Goal: Information Seeking & Learning: Compare options

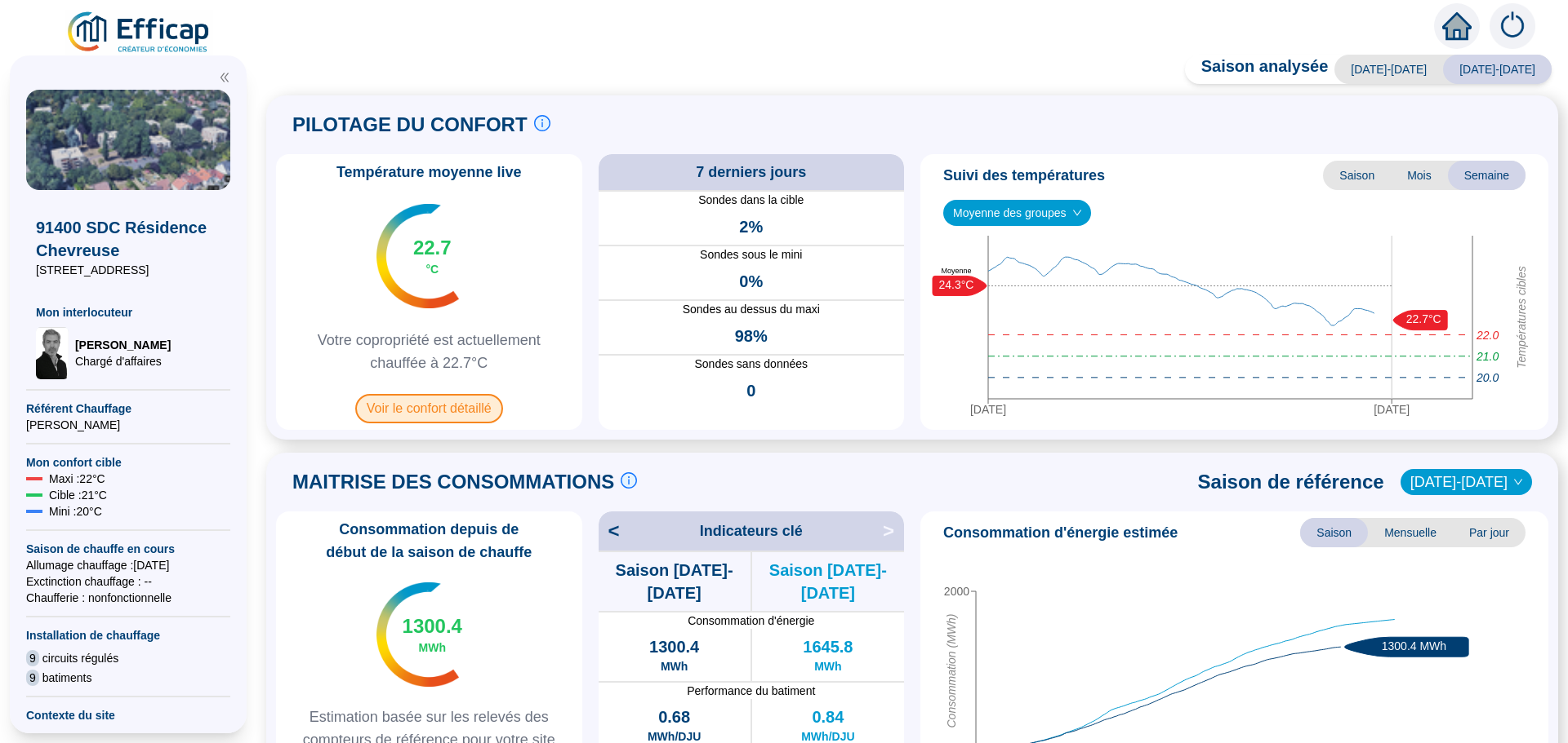
click at [424, 402] on span "Voir le confort détaillé" at bounding box center [428, 409] width 148 height 30
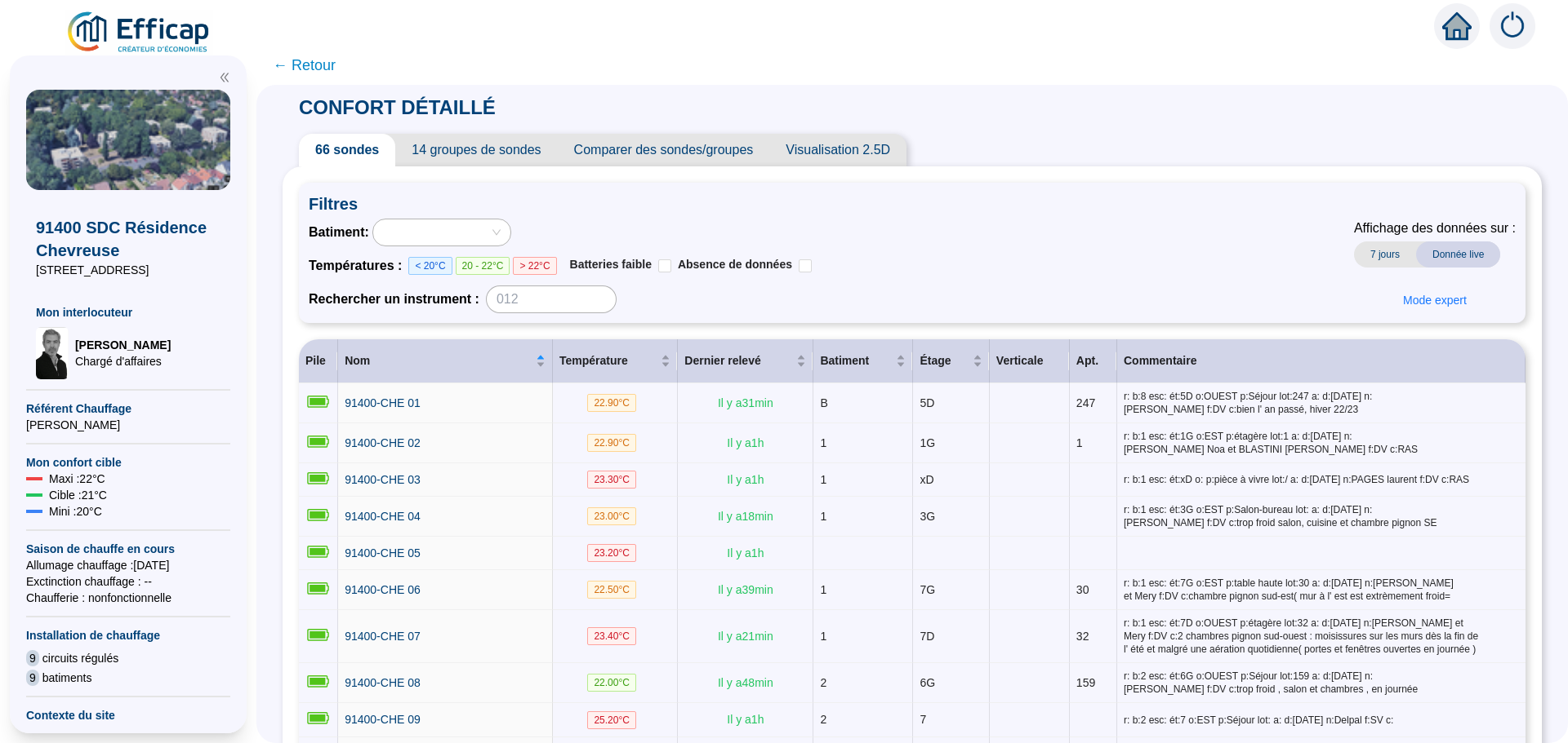
click at [673, 152] on span "Comparer des sondes/groupes" at bounding box center [664, 150] width 212 height 33
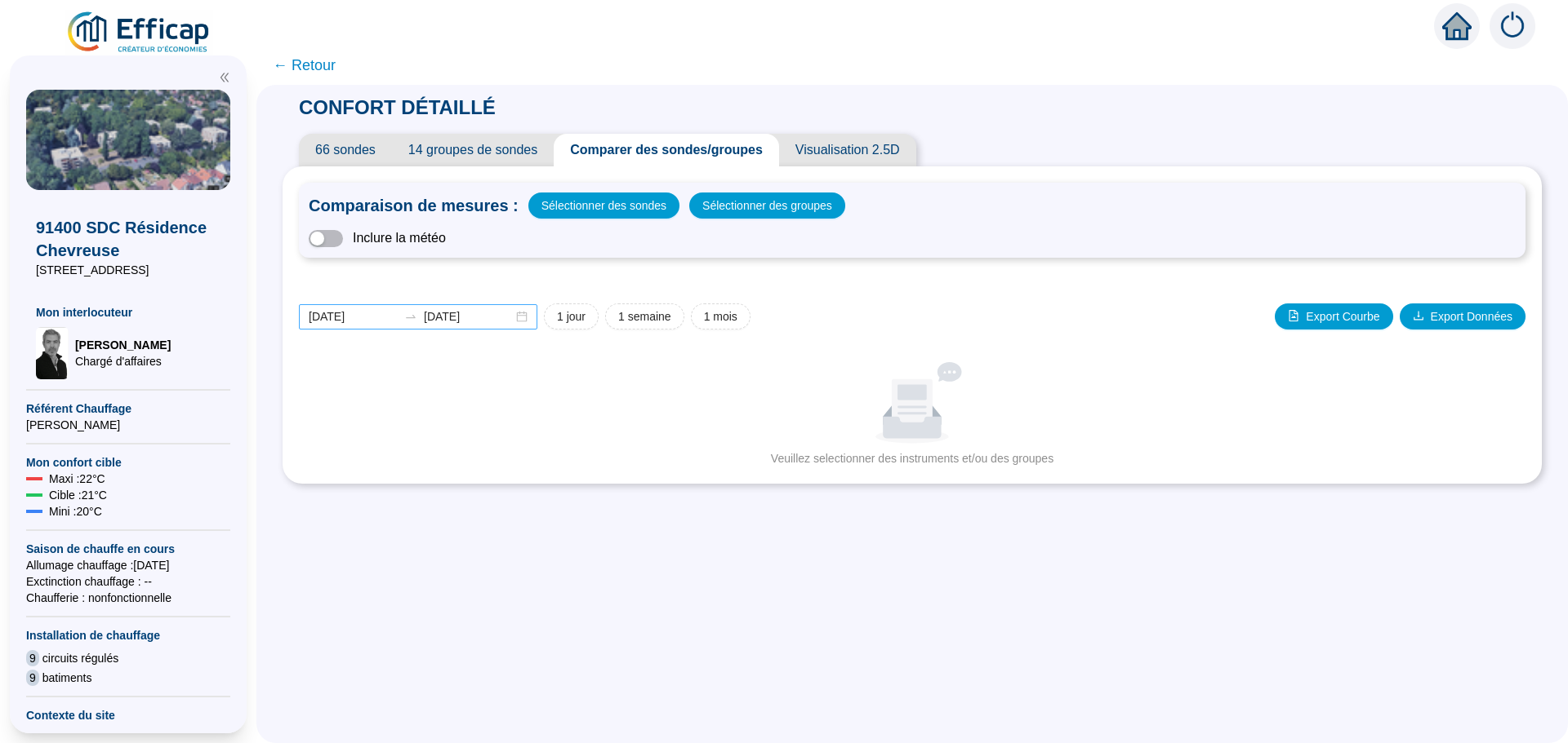
click at [533, 318] on div "[DATE] [DATE]" at bounding box center [417, 317] width 239 height 26
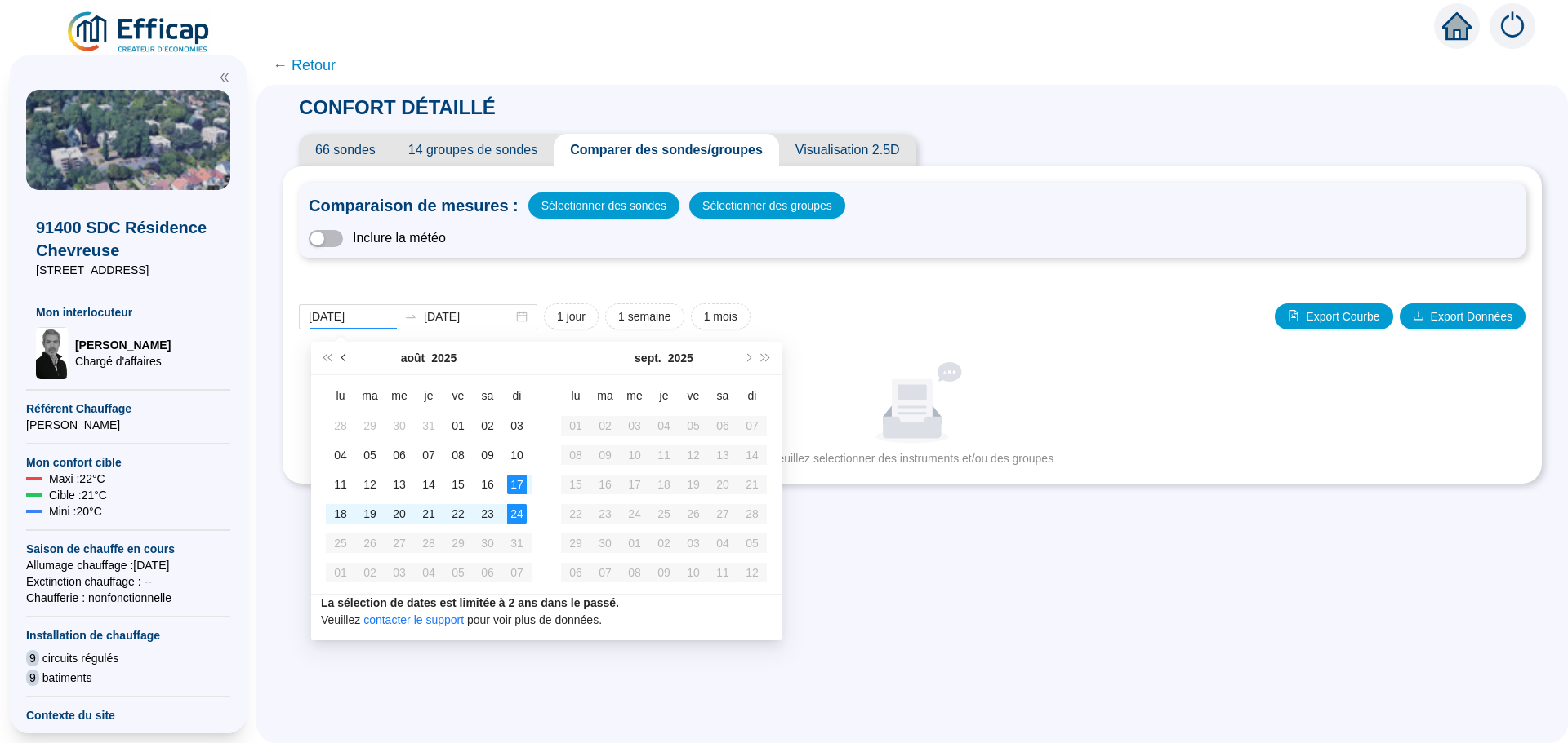
click at [341, 354] on button "Mois précédent (PageUp)" at bounding box center [345, 358] width 18 height 33
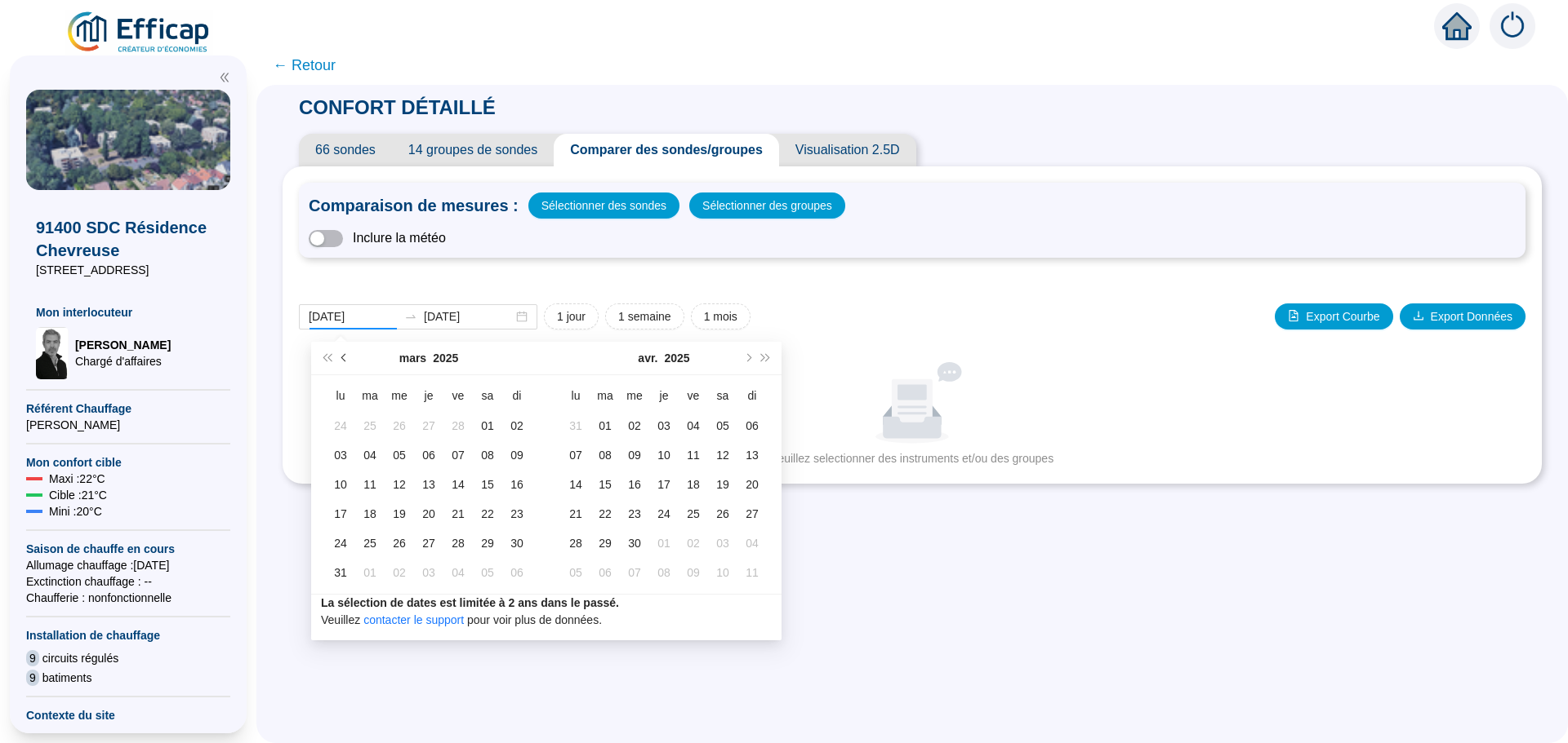
click at [341, 354] on button "Mois précédent (PageUp)" at bounding box center [345, 358] width 18 height 33
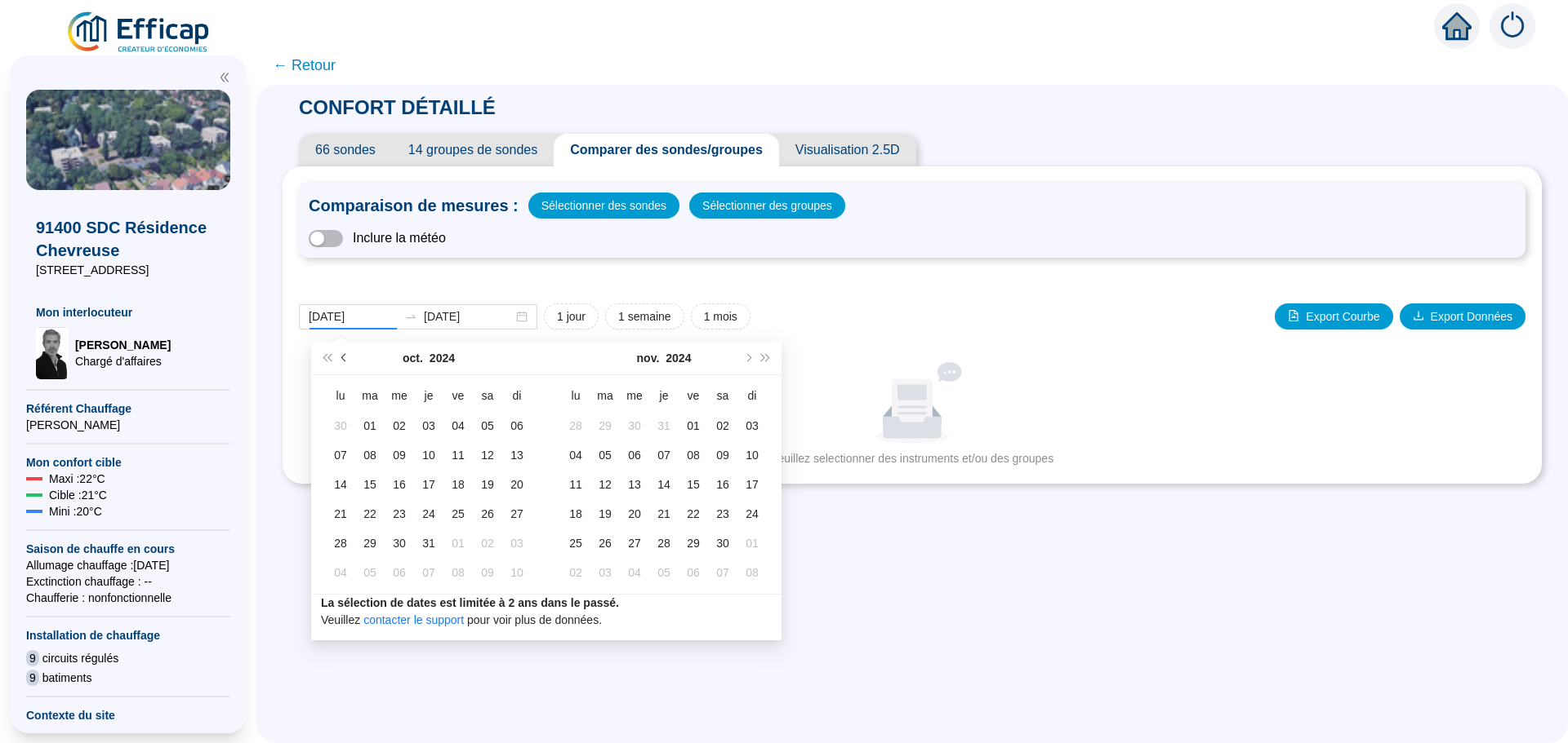
click at [341, 354] on button "Mois précédent (PageUp)" at bounding box center [345, 358] width 18 height 33
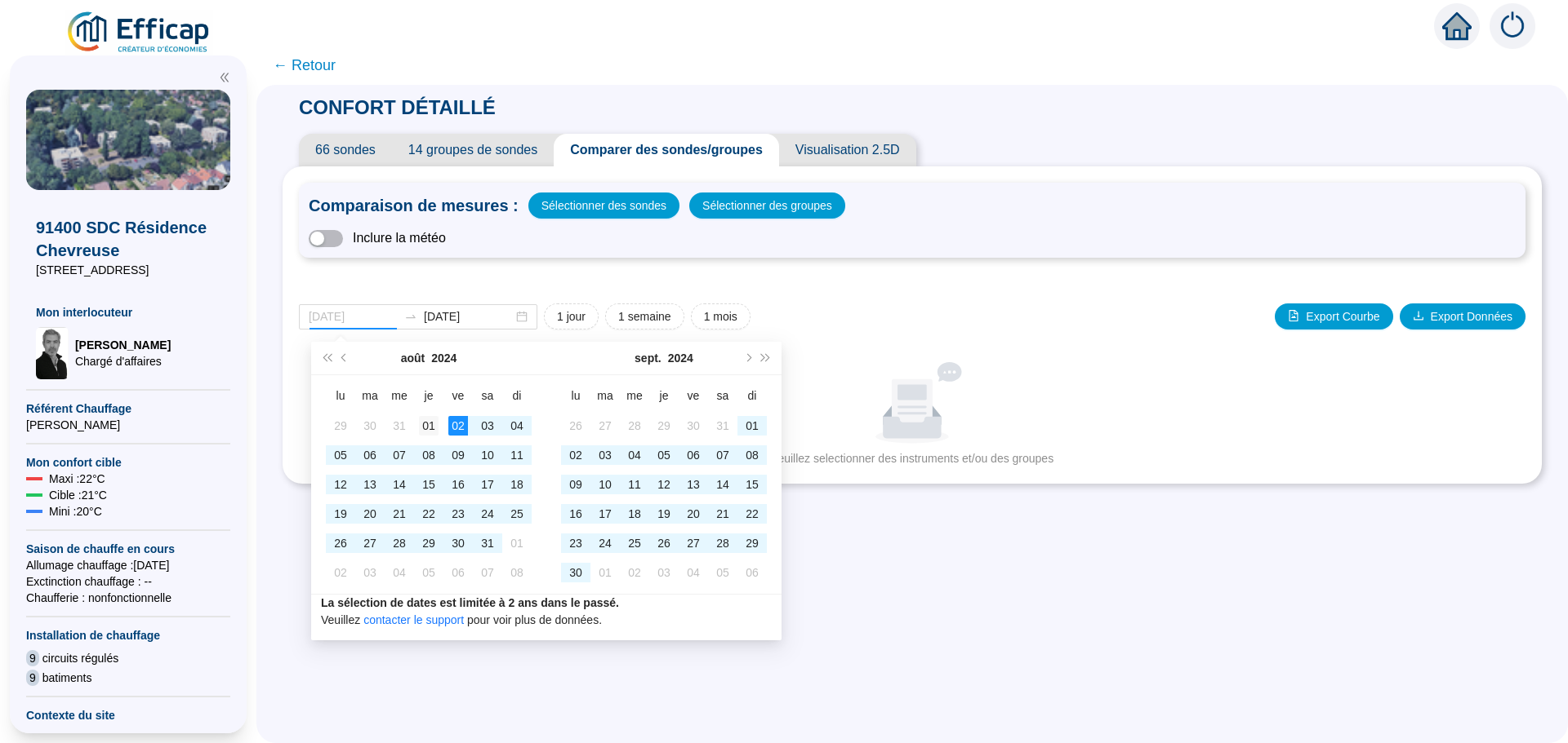
type input "[DATE]"
click at [426, 423] on div "01" at bounding box center [429, 426] width 20 height 20
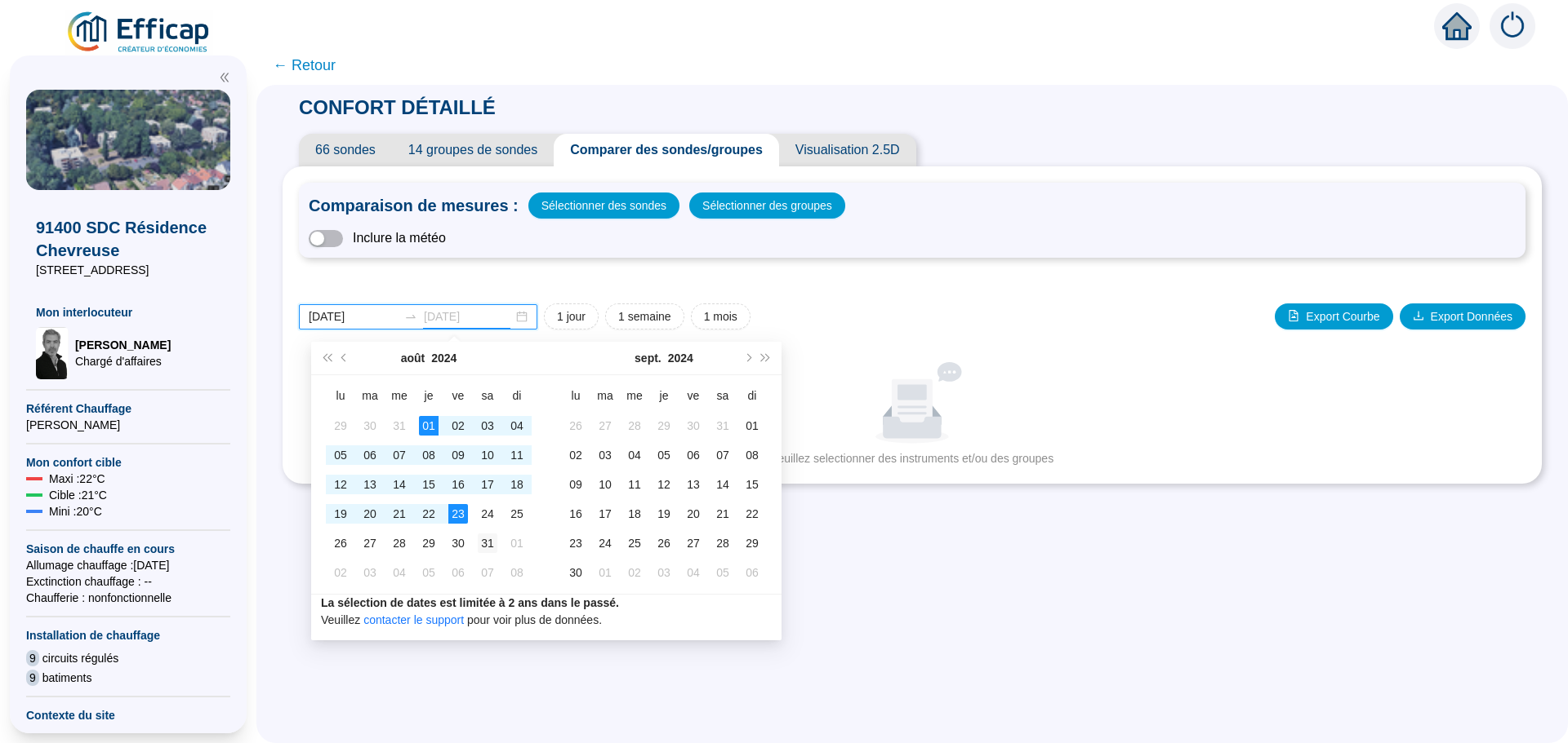
type input "[DATE]"
click at [487, 542] on div "31" at bounding box center [488, 544] width 20 height 20
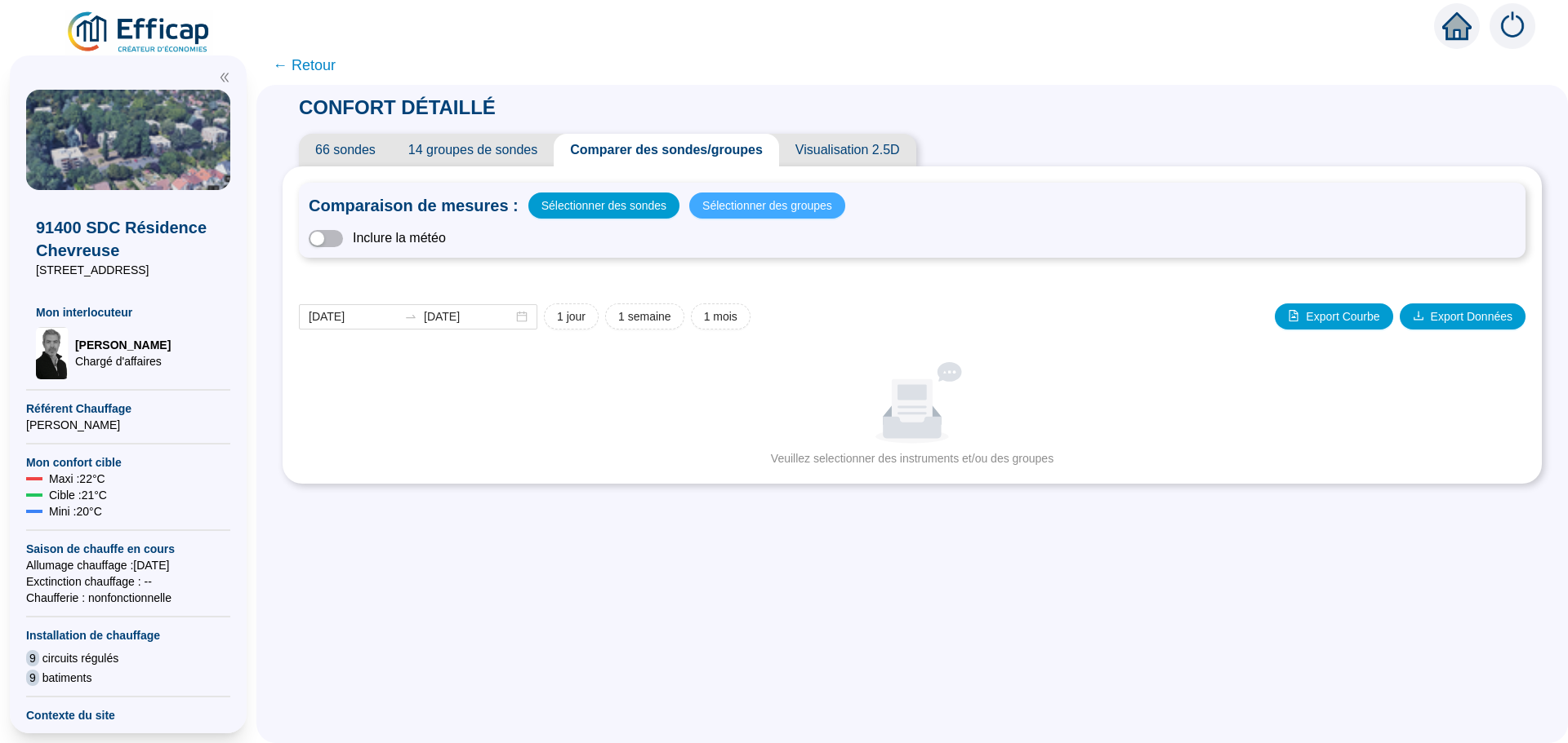
click at [787, 212] on span "Sélectionner des groupes" at bounding box center [766, 205] width 130 height 23
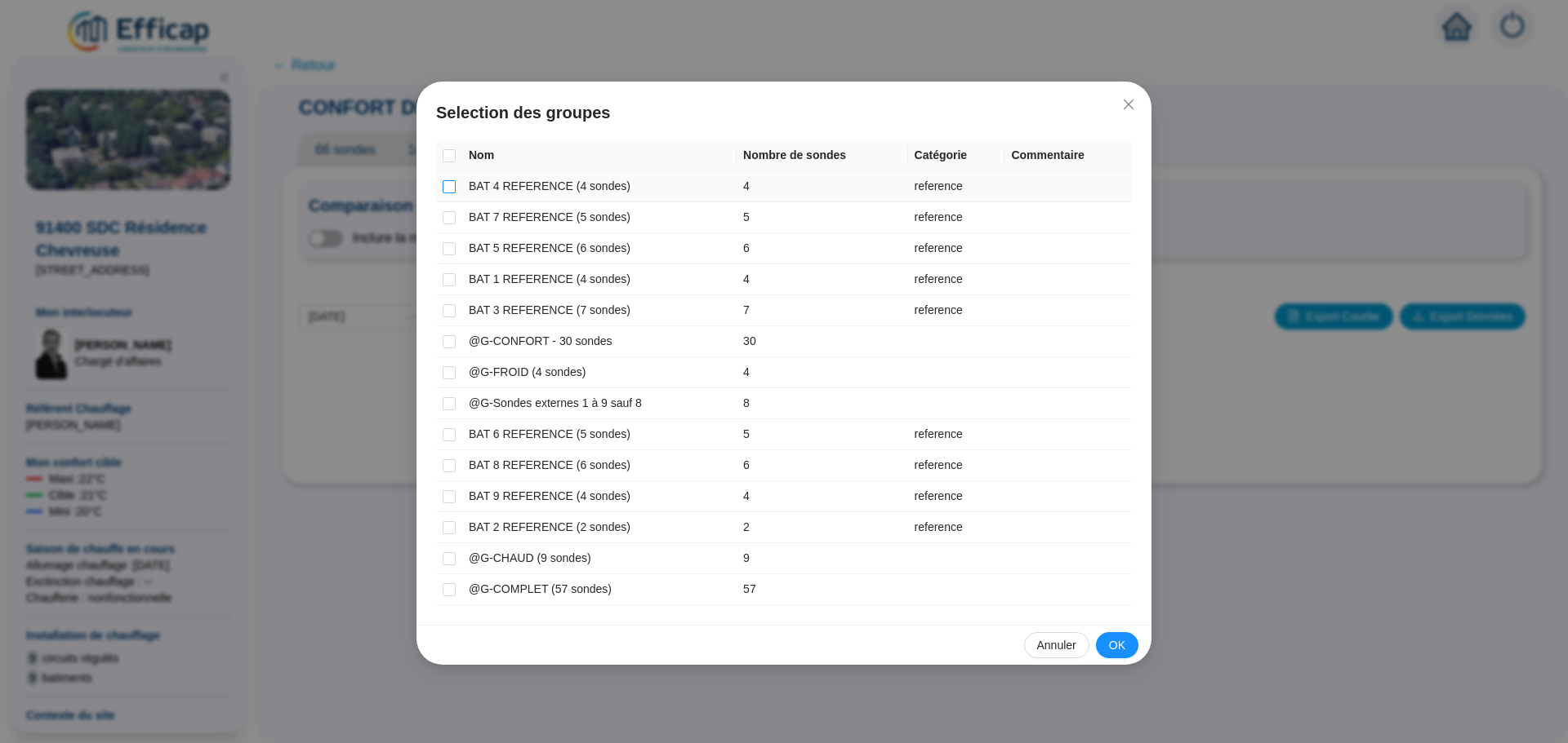
click at [447, 187] on input "checkbox" at bounding box center [448, 186] width 13 height 13
checkbox input "true"
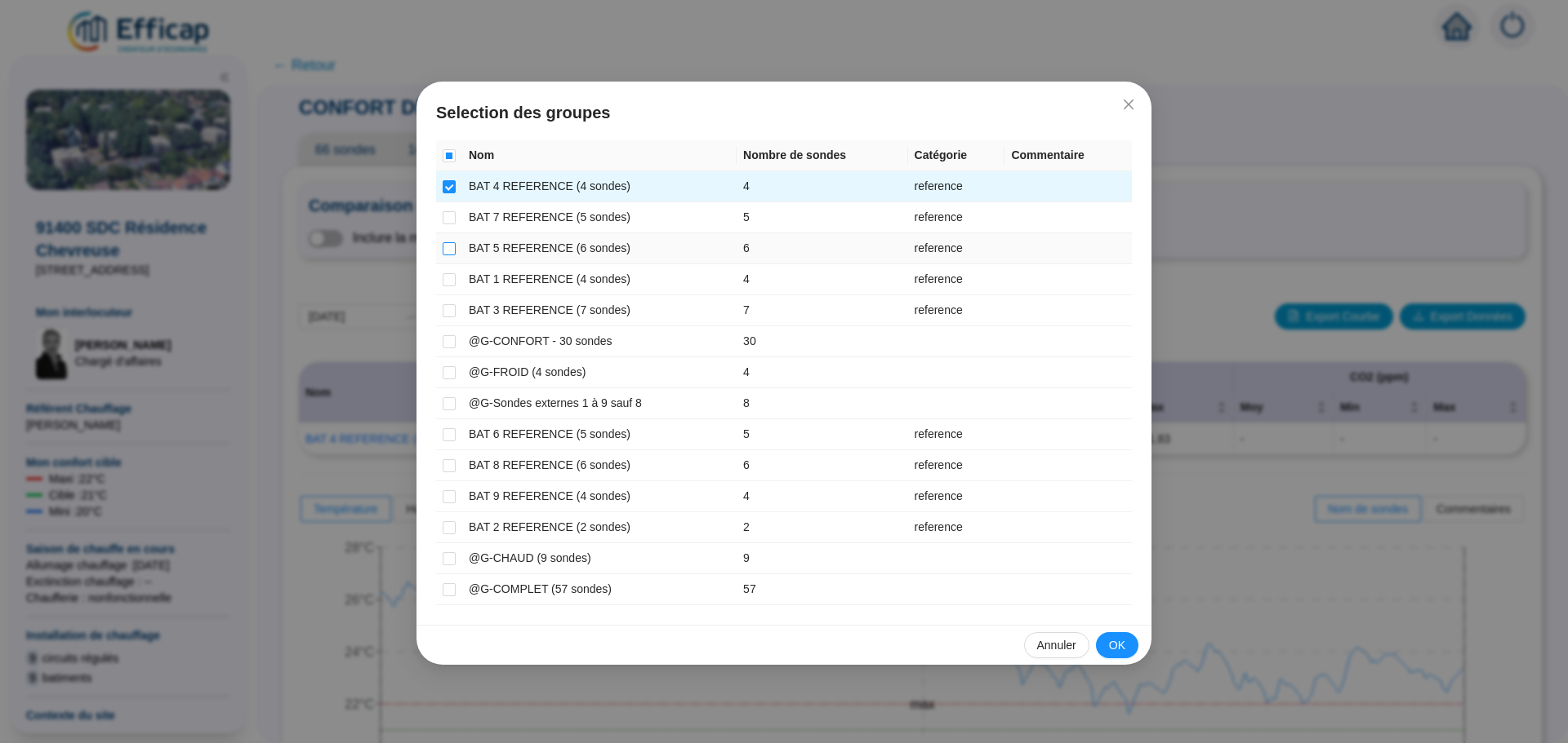
click at [452, 247] on input "checkbox" at bounding box center [448, 249] width 13 height 13
checkbox input "true"
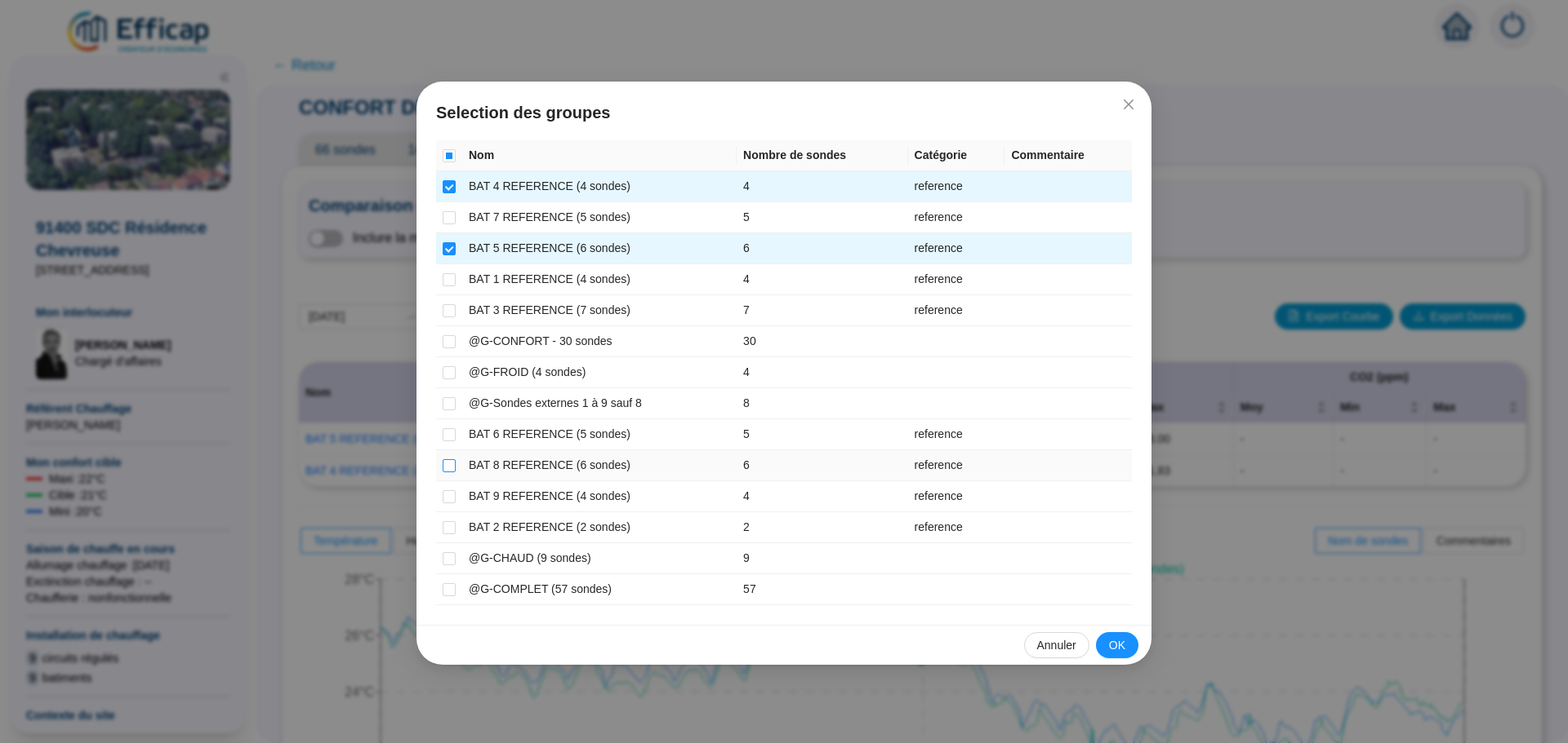
click at [449, 463] on input "checkbox" at bounding box center [448, 466] width 13 height 13
checkbox input "true"
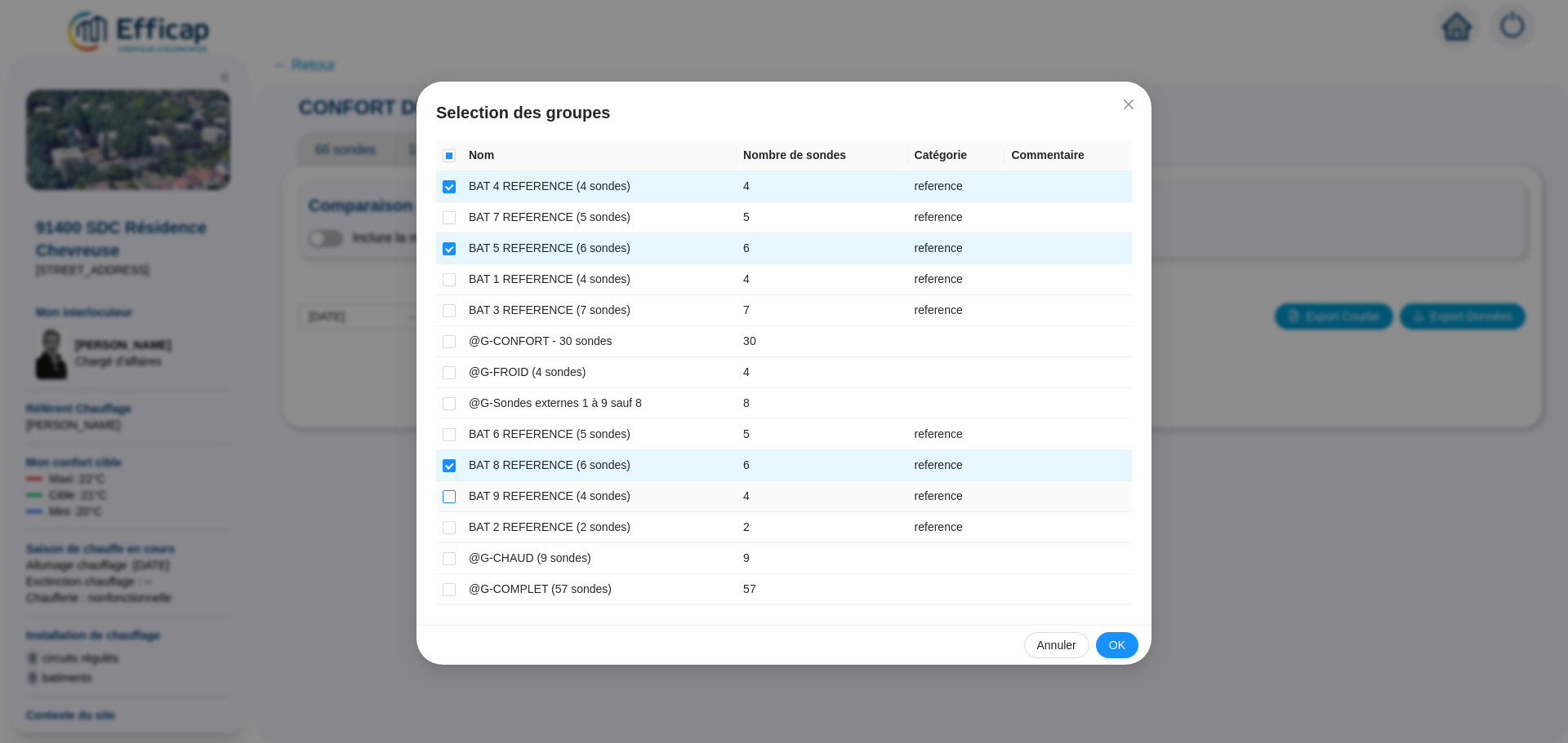
click at [446, 493] on input "checkbox" at bounding box center [448, 496] width 13 height 13
checkbox input "true"
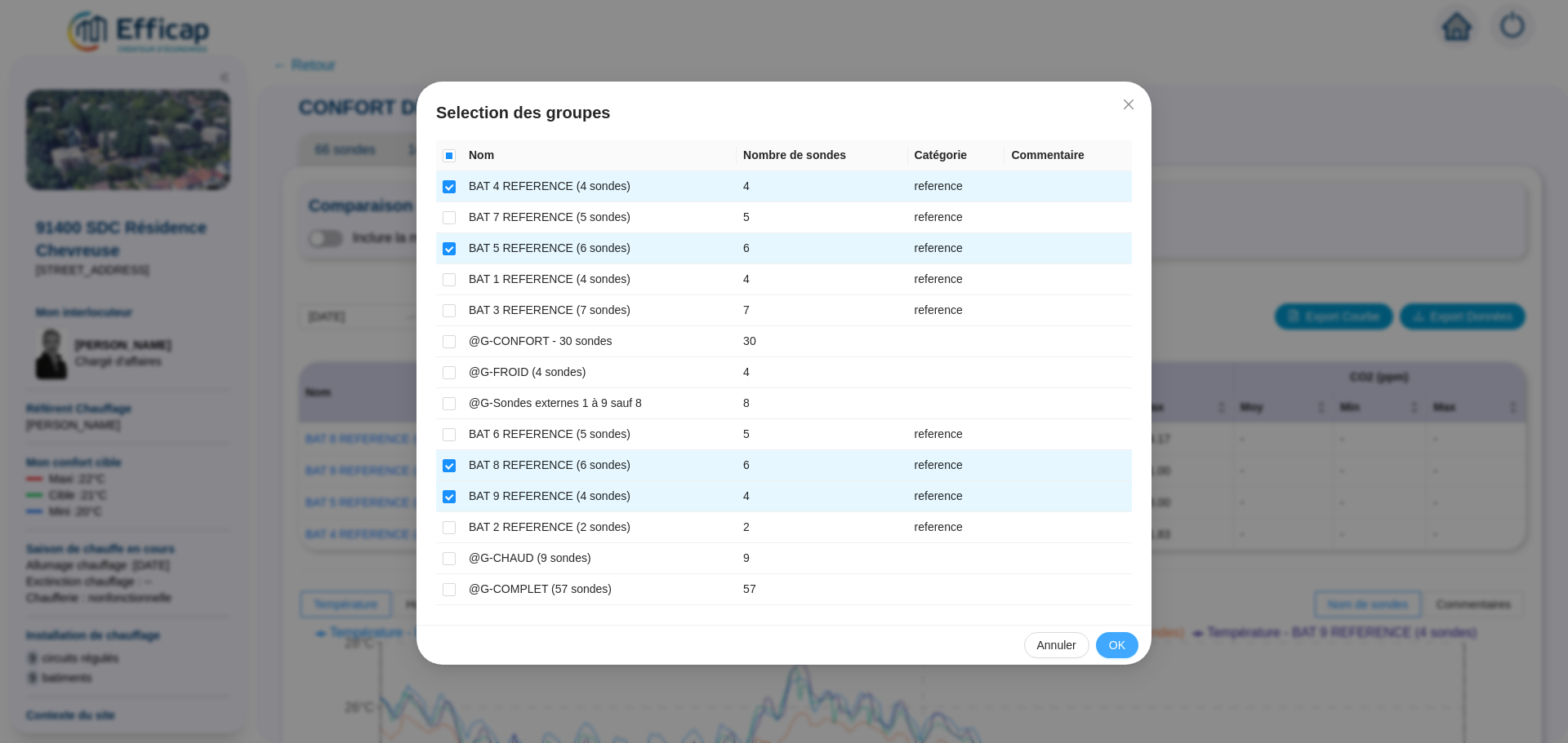
click at [1123, 649] on span "OK" at bounding box center [1117, 645] width 16 height 17
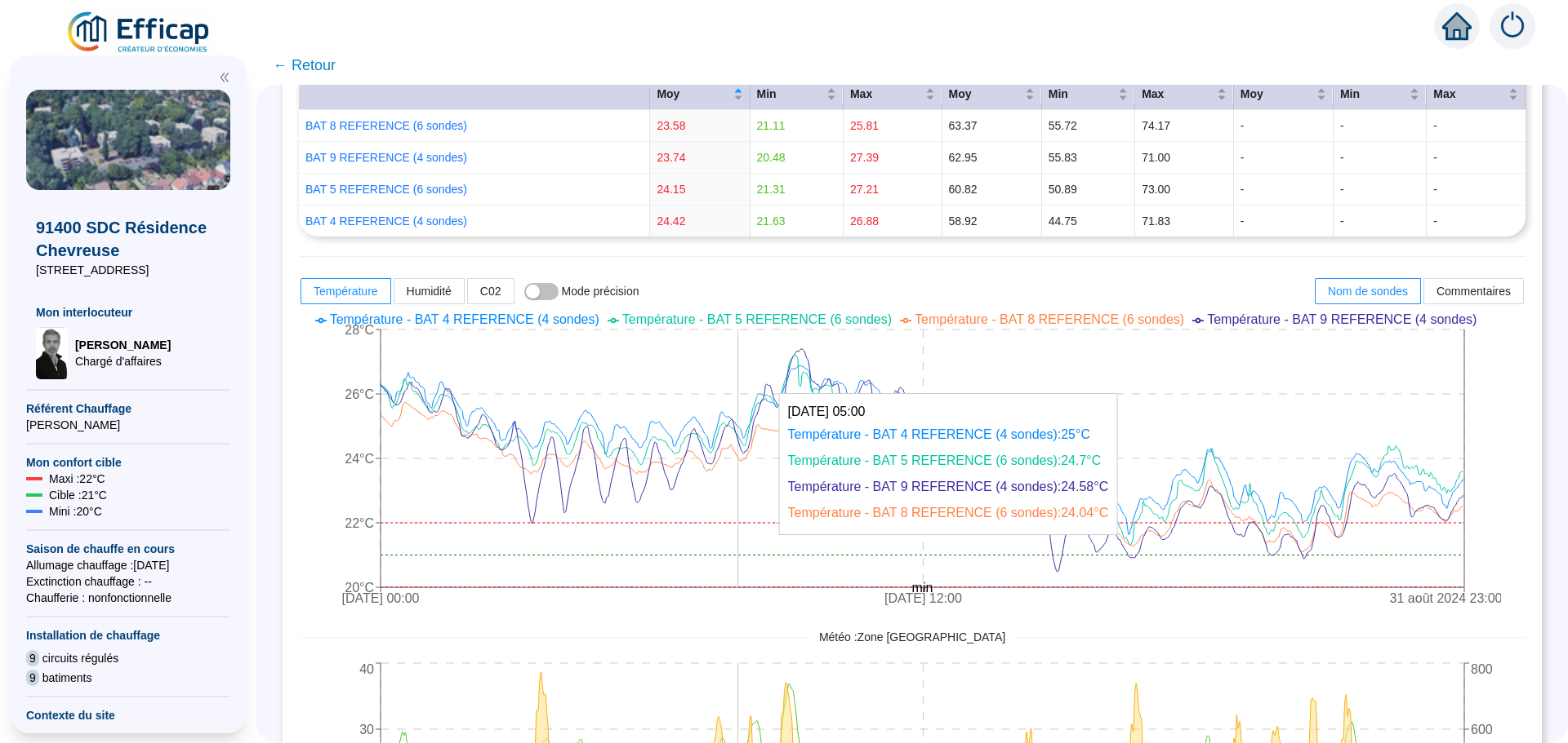
scroll to position [326, 0]
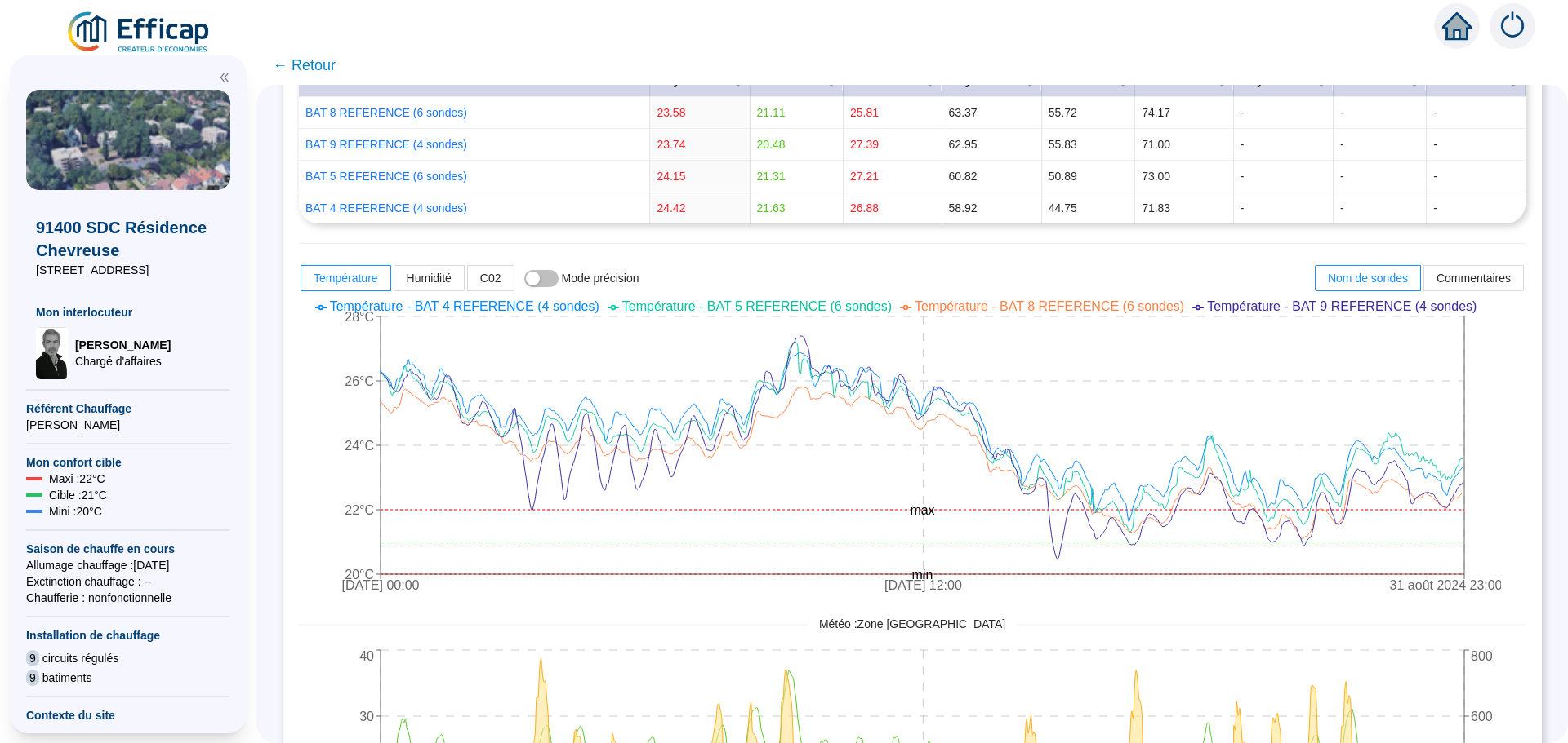
click at [319, 64] on span "← Retour" at bounding box center [303, 64] width 62 height 23
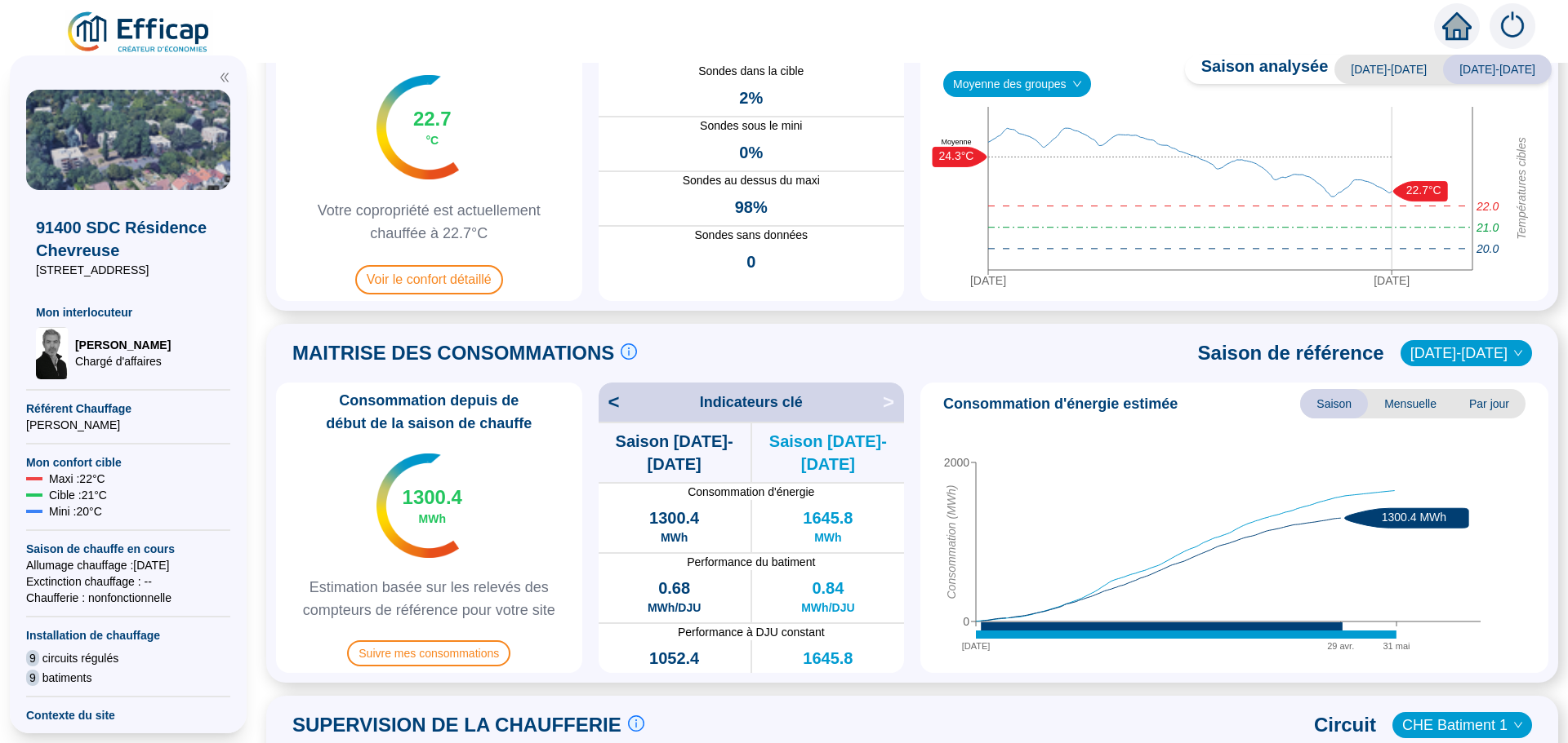
scroll to position [245, 0]
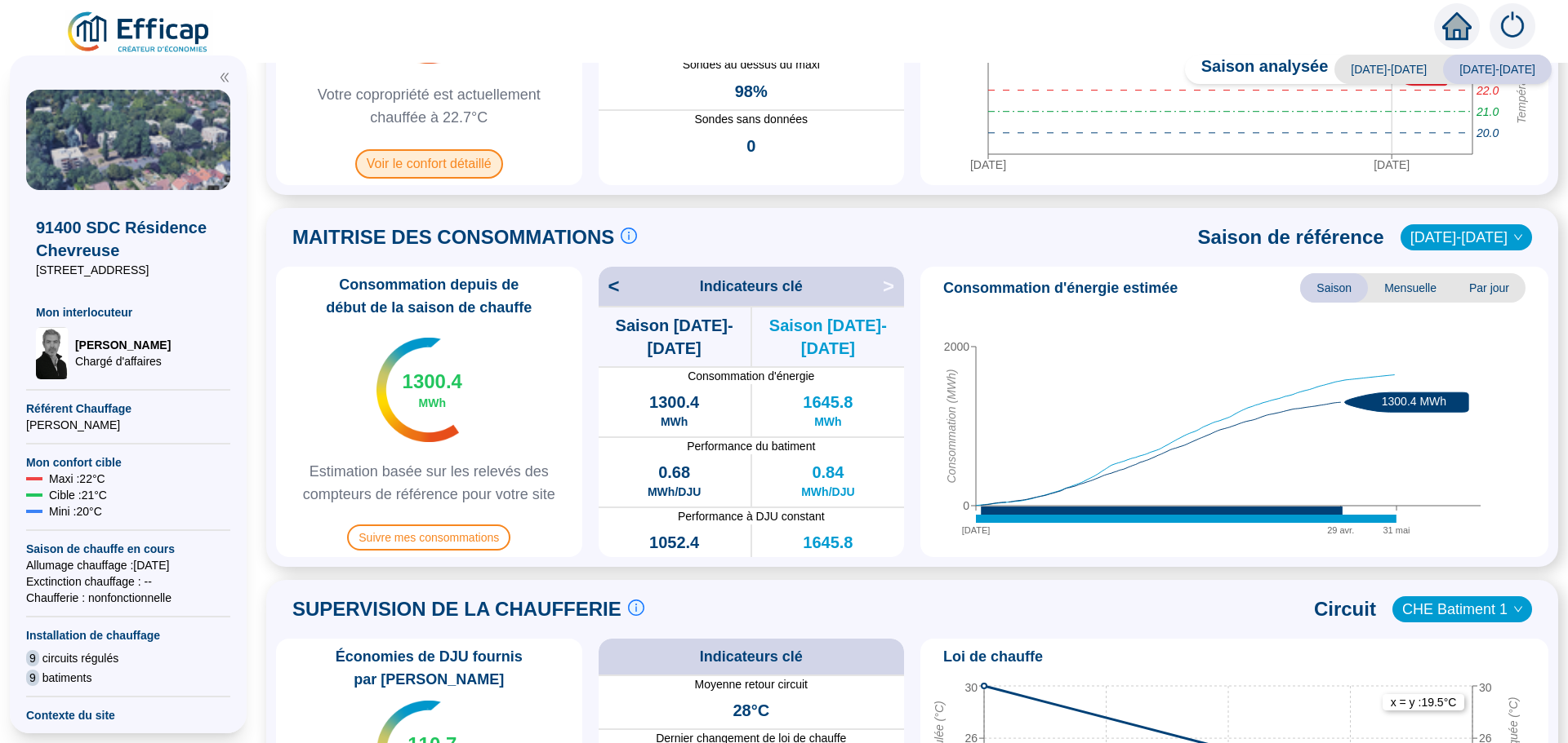
click at [442, 171] on span "Voir le confort détaillé" at bounding box center [428, 164] width 148 height 30
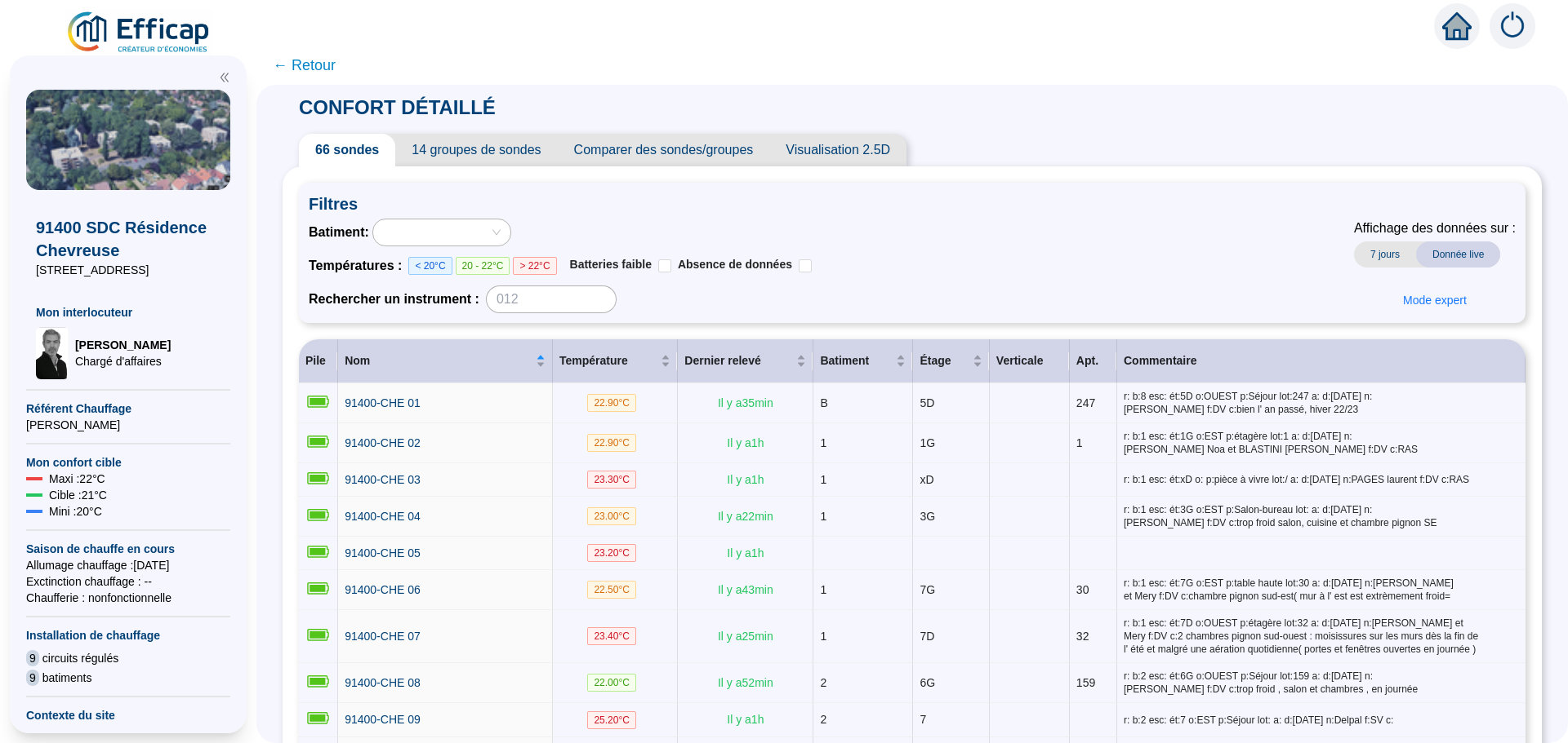
drag, startPoint x: 696, startPoint y: 154, endPoint x: 697, endPoint y: 162, distance: 8.1
click at [697, 162] on span "Comparer des sondes/groupes" at bounding box center [664, 150] width 212 height 33
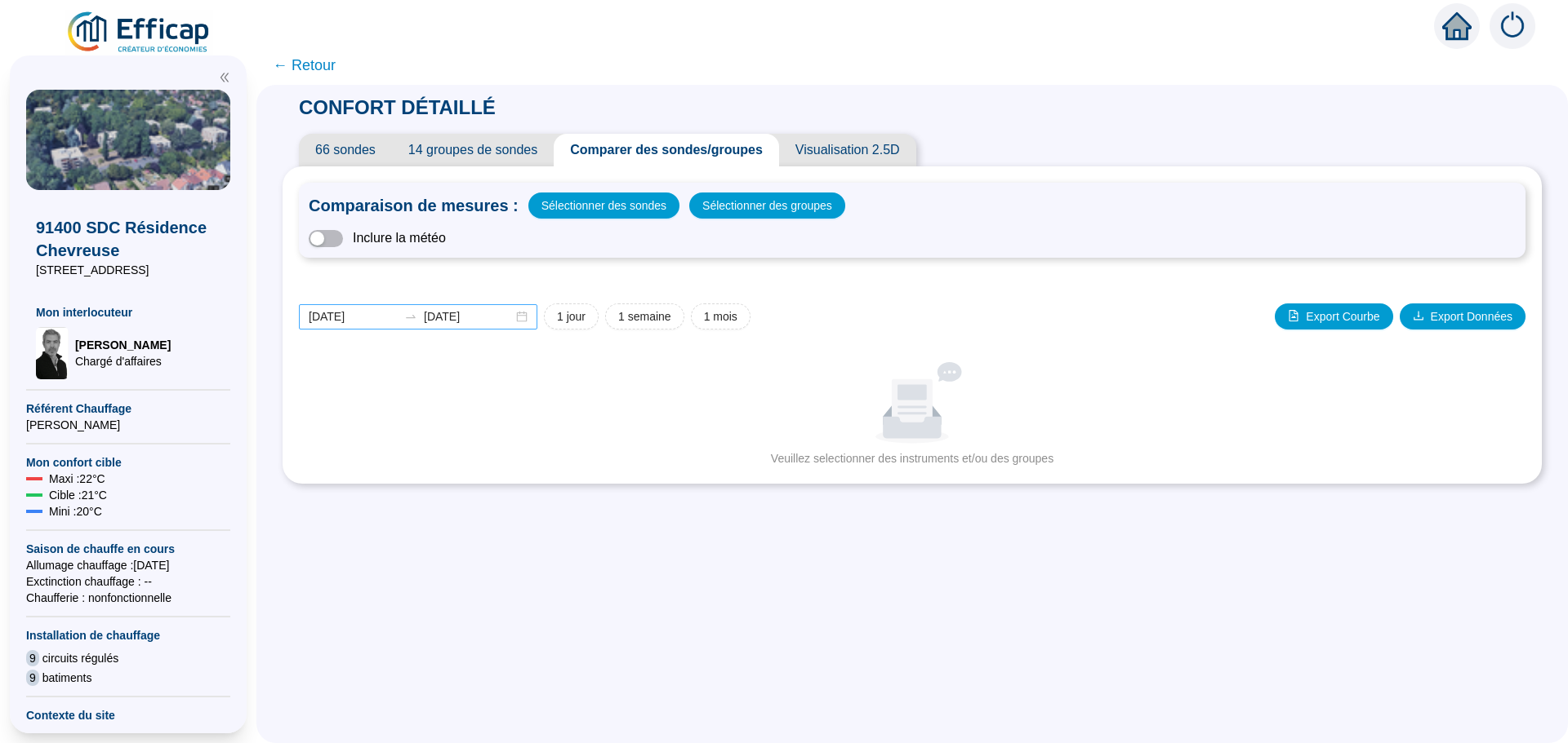
click at [530, 319] on div "[DATE] [DATE]" at bounding box center [417, 317] width 239 height 26
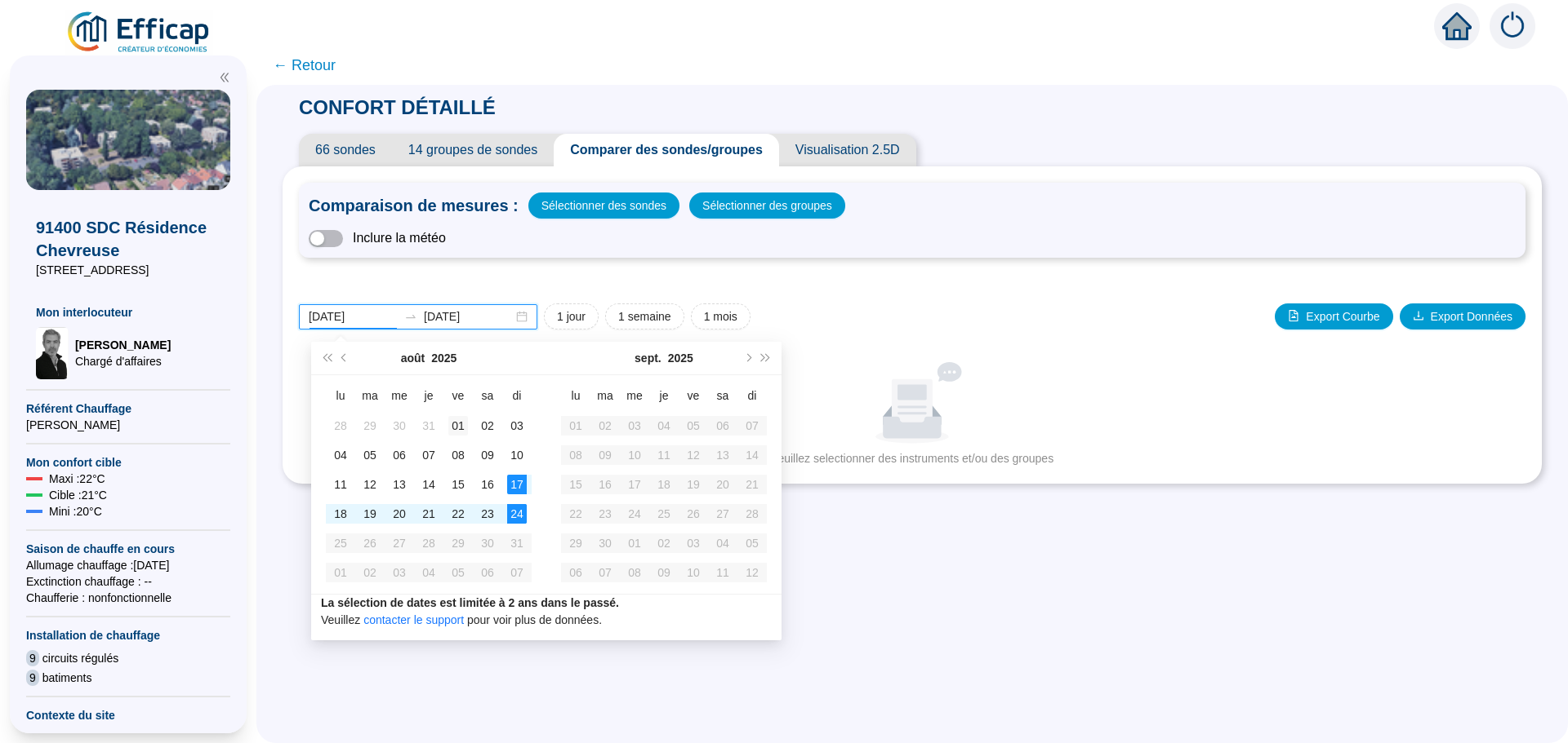
type input "[DATE]"
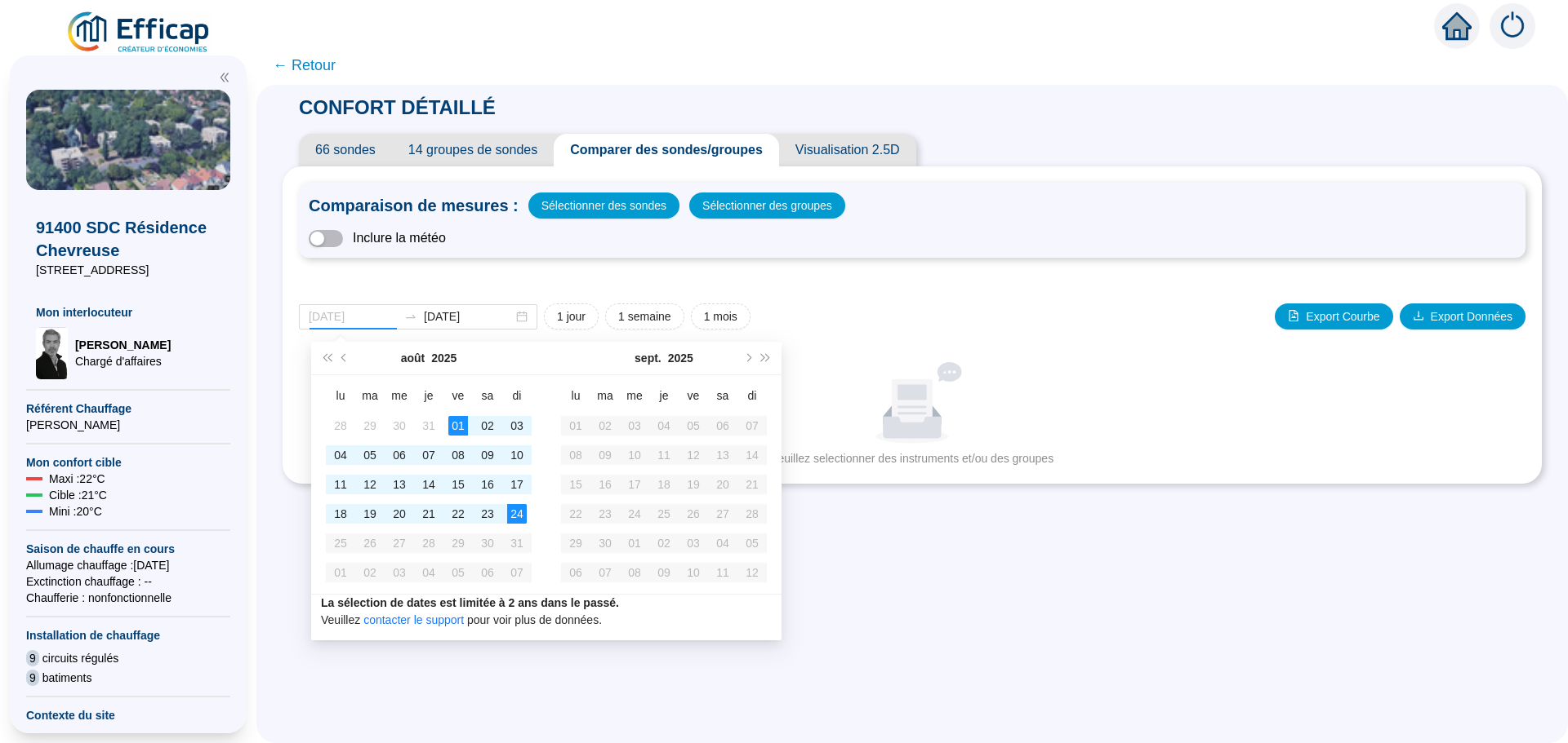
click at [456, 425] on div "01" at bounding box center [458, 426] width 20 height 20
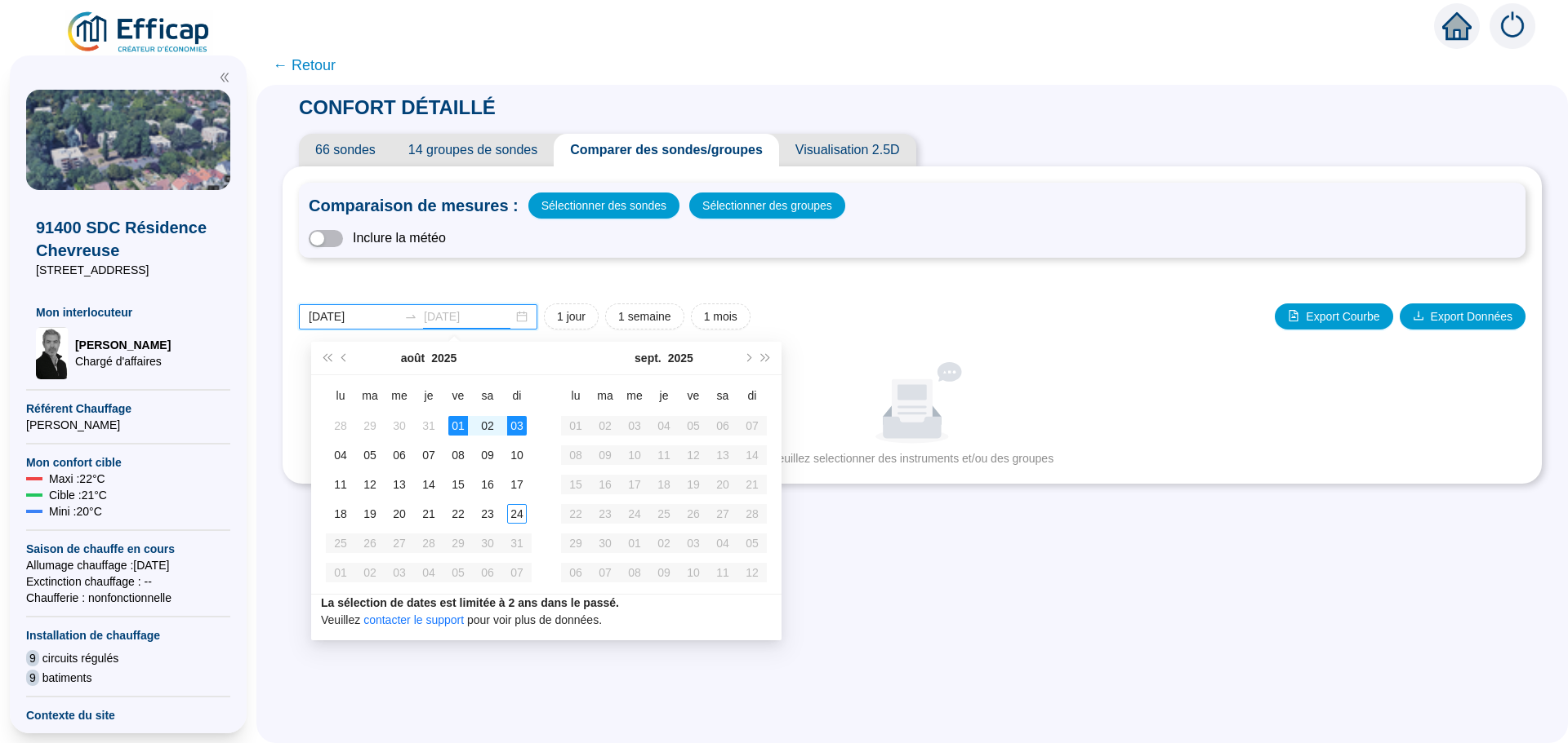
type input "[DATE]"
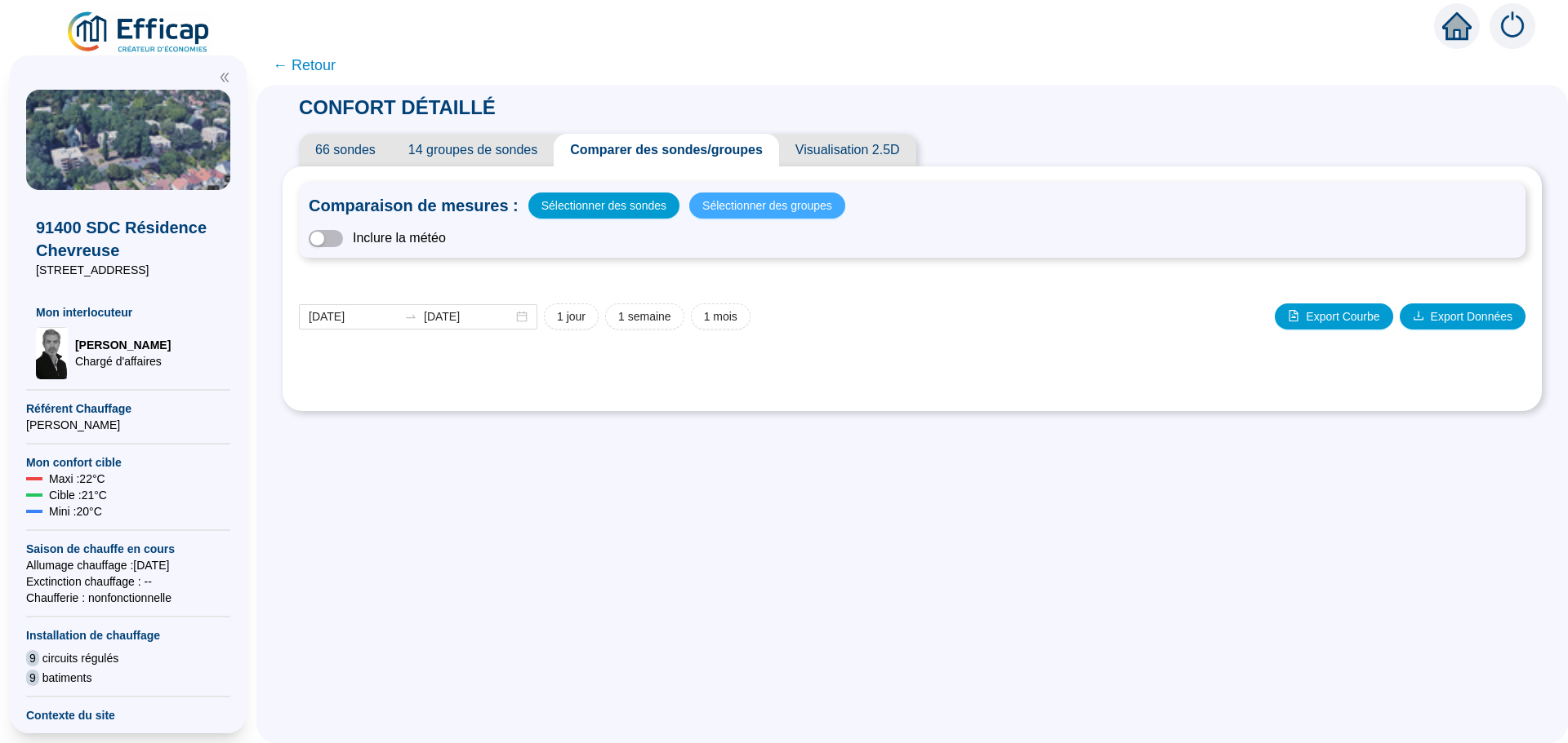
click at [752, 213] on span "Sélectionner des groupes" at bounding box center [766, 205] width 130 height 23
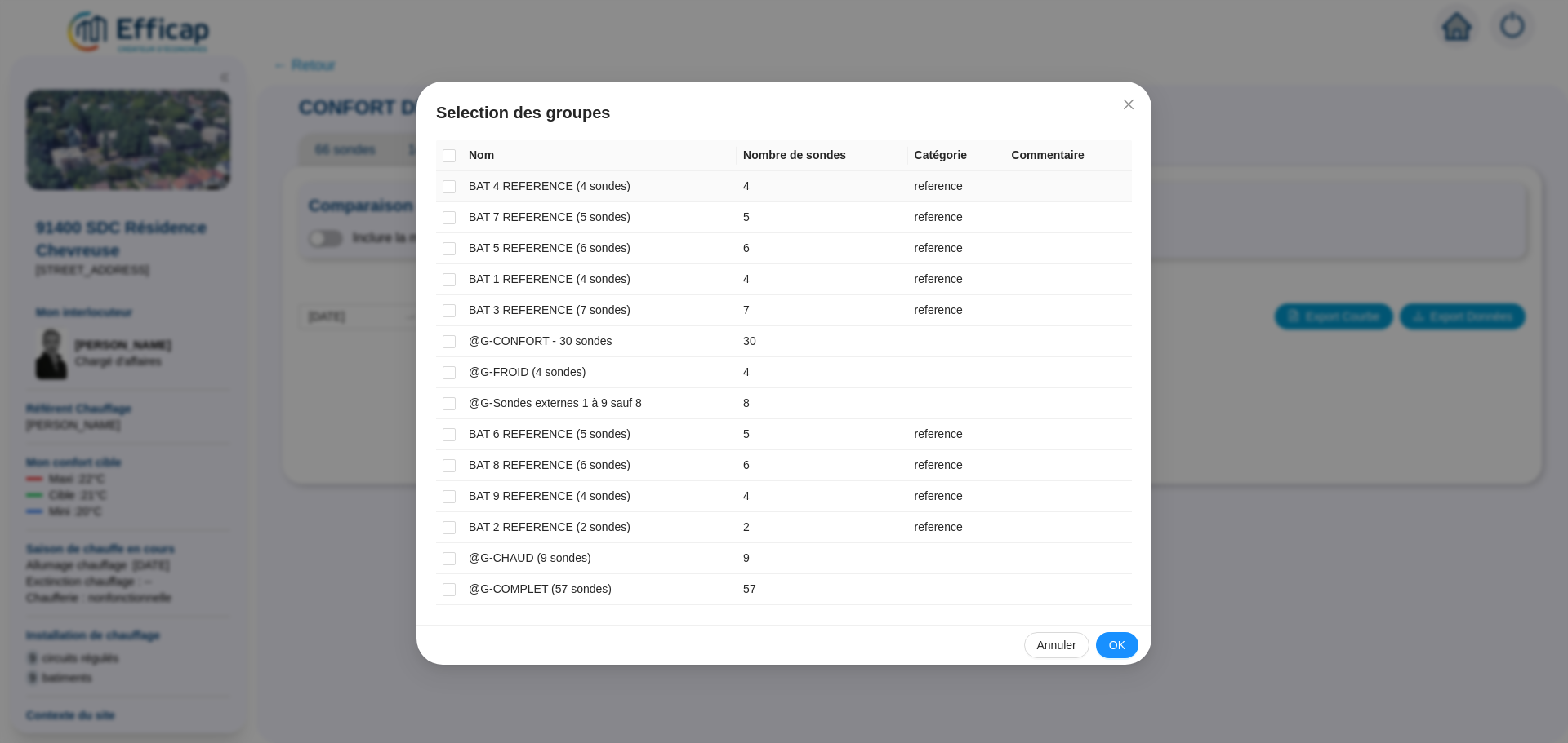
click at [456, 190] on td at bounding box center [449, 186] width 26 height 31
drag, startPoint x: 443, startPoint y: 187, endPoint x: 443, endPoint y: 214, distance: 27.0
click at [443, 189] on input "checkbox" at bounding box center [448, 186] width 13 height 13
checkbox input "true"
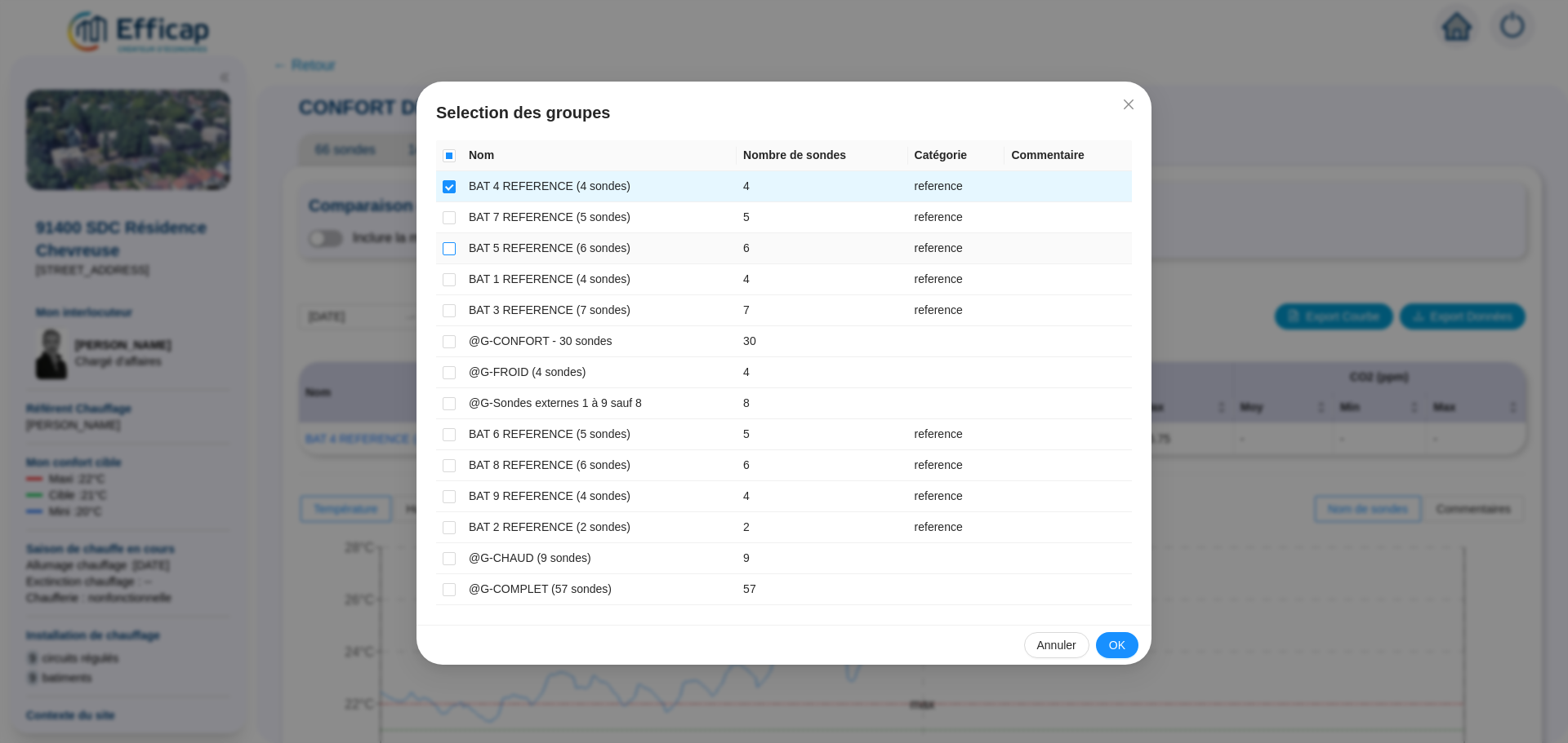
click at [448, 248] on input "checkbox" at bounding box center [448, 249] width 13 height 13
checkbox input "true"
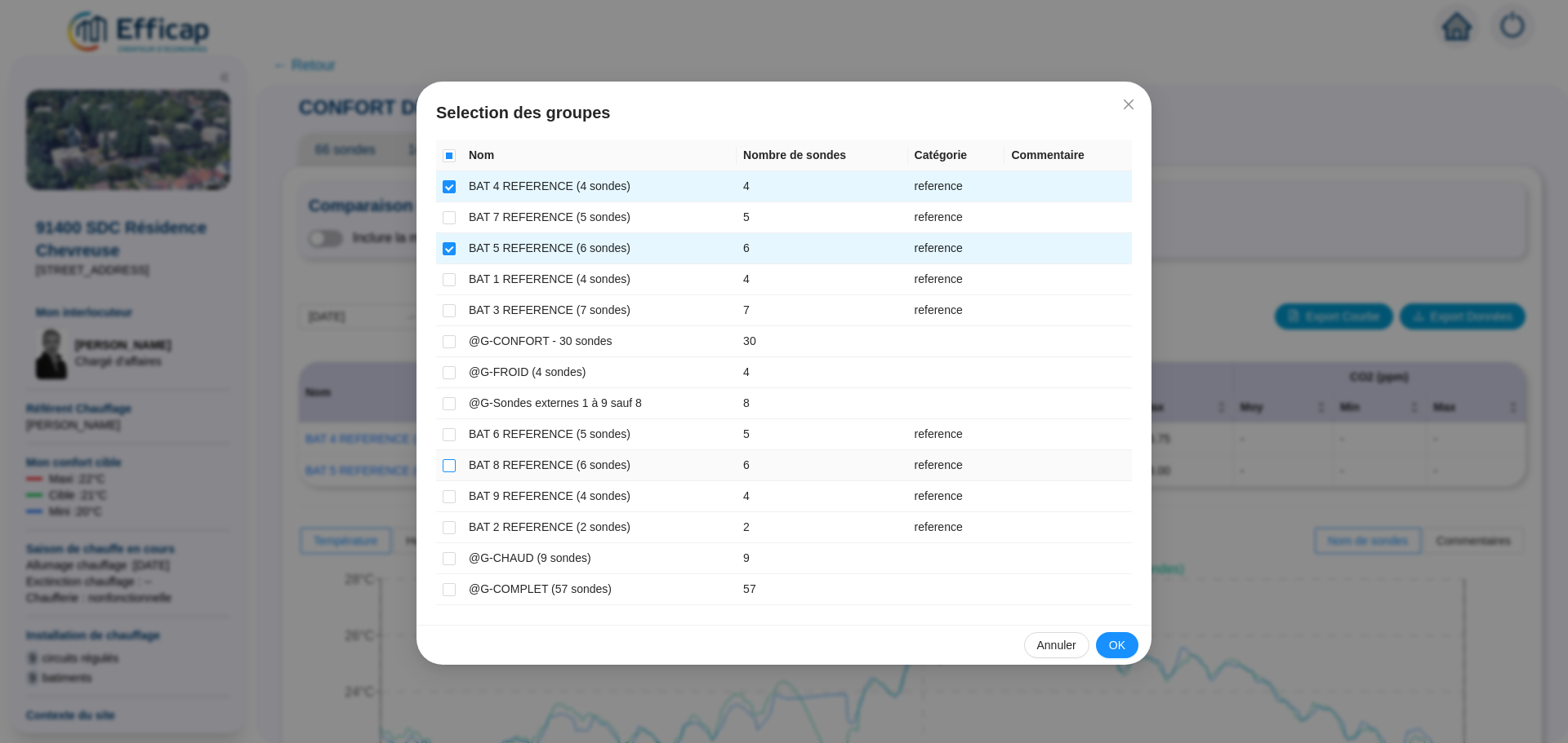
click at [447, 464] on input "checkbox" at bounding box center [448, 466] width 13 height 13
checkbox input "true"
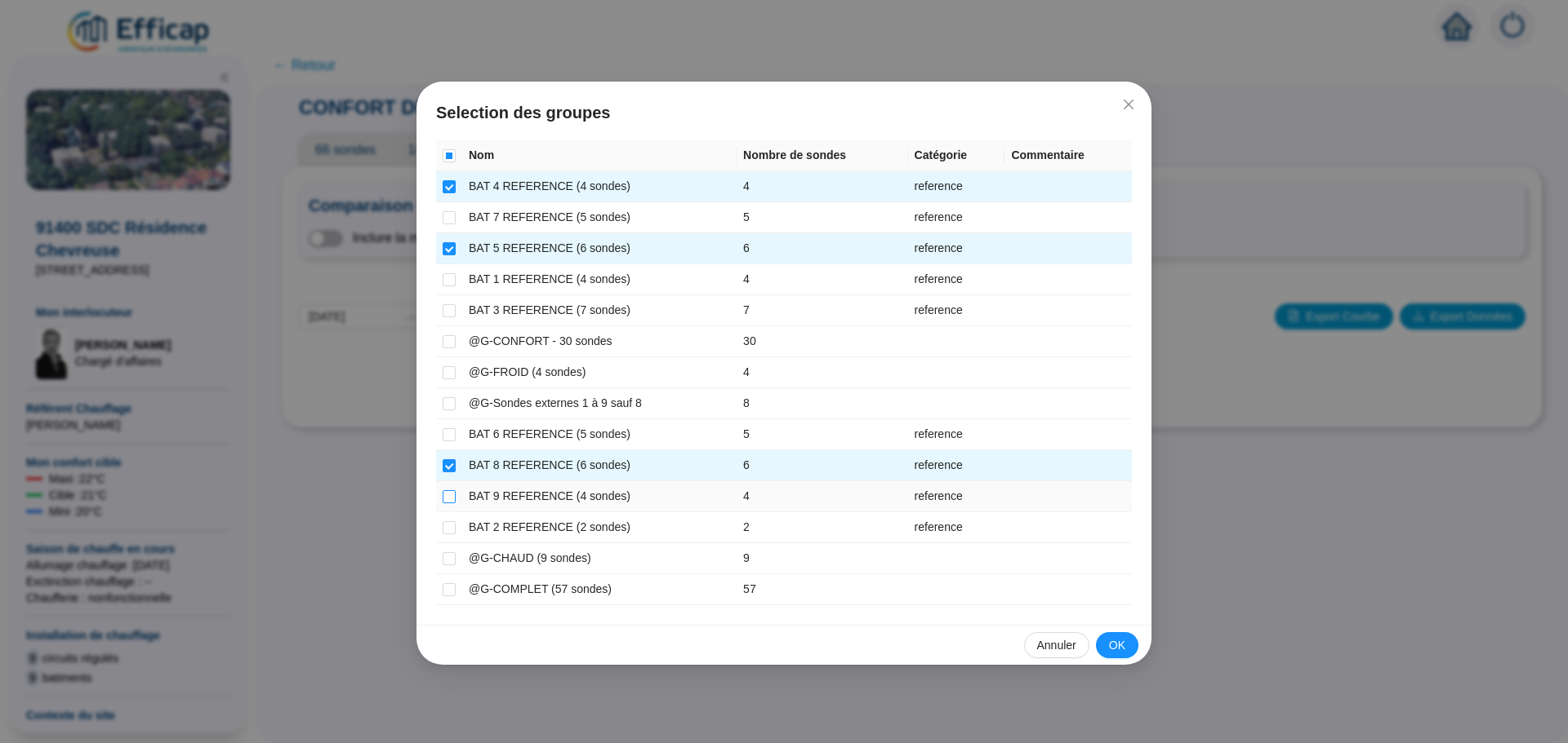
click at [447, 493] on input "checkbox" at bounding box center [448, 496] width 13 height 13
checkbox input "true"
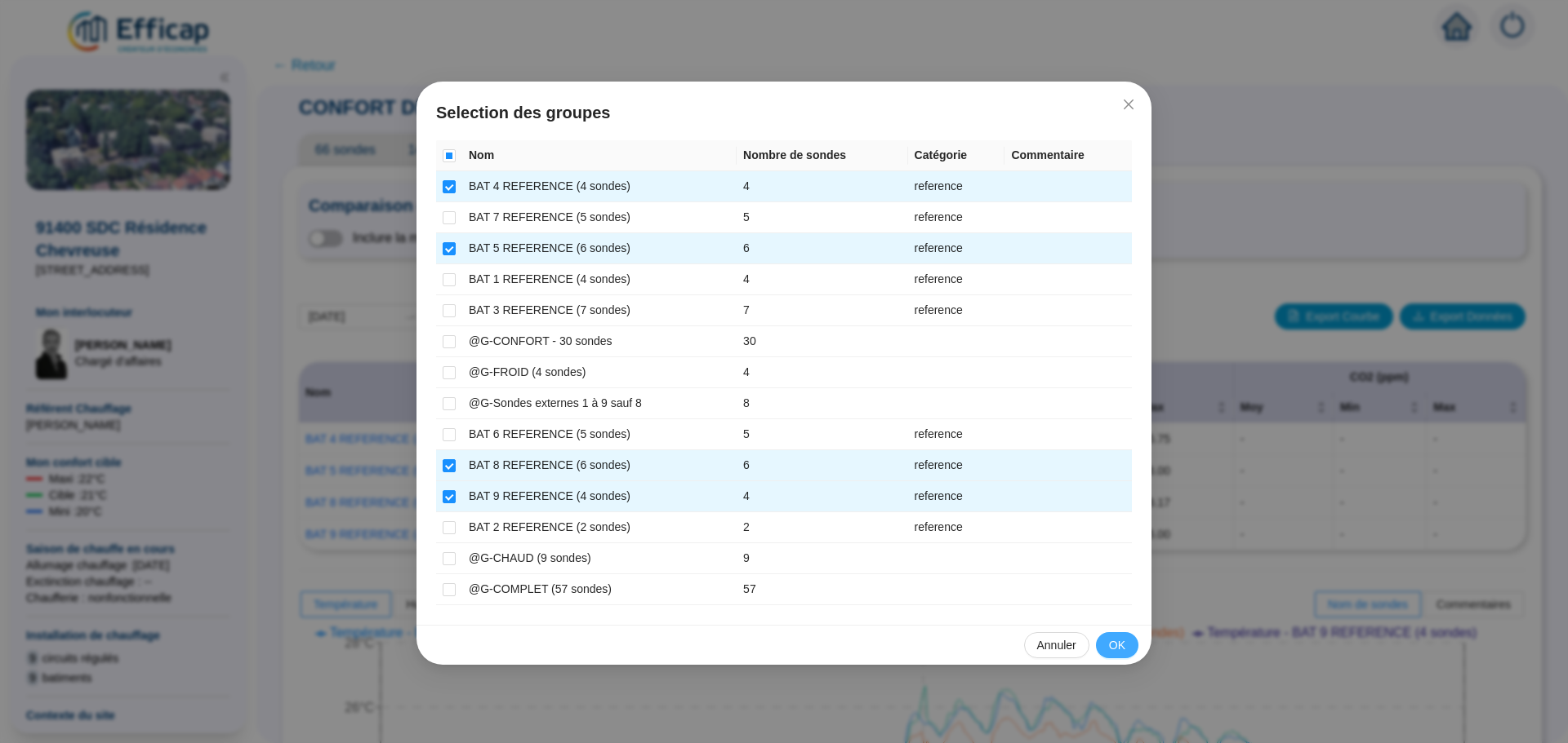
click at [1118, 641] on span "OK" at bounding box center [1117, 645] width 16 height 17
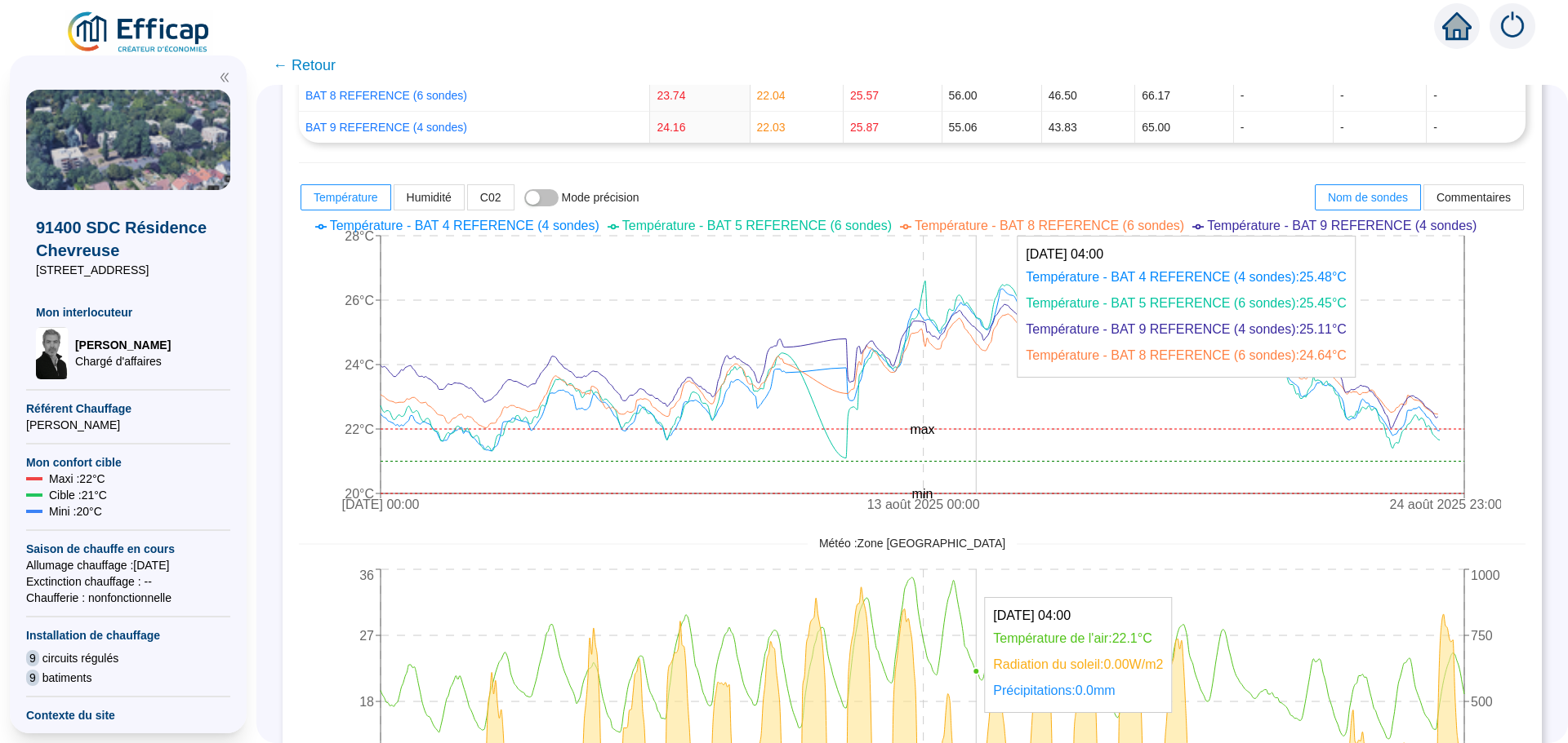
scroll to position [408, 0]
